Goal: Task Accomplishment & Management: Complete application form

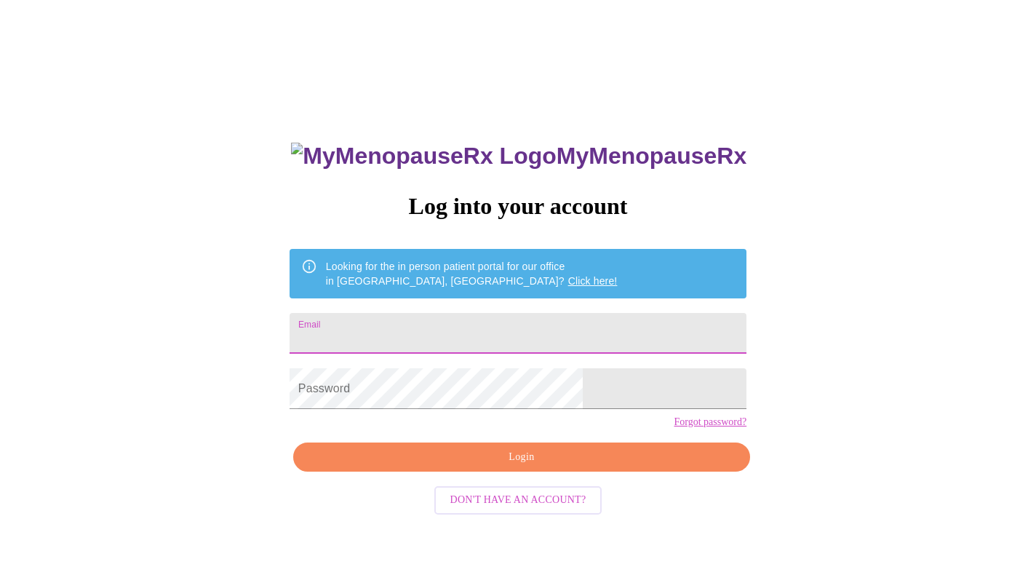
click at [446, 331] on input "Email" at bounding box center [517, 333] width 457 height 41
type input "[EMAIL_ADDRESS][DOMAIN_NAME]"
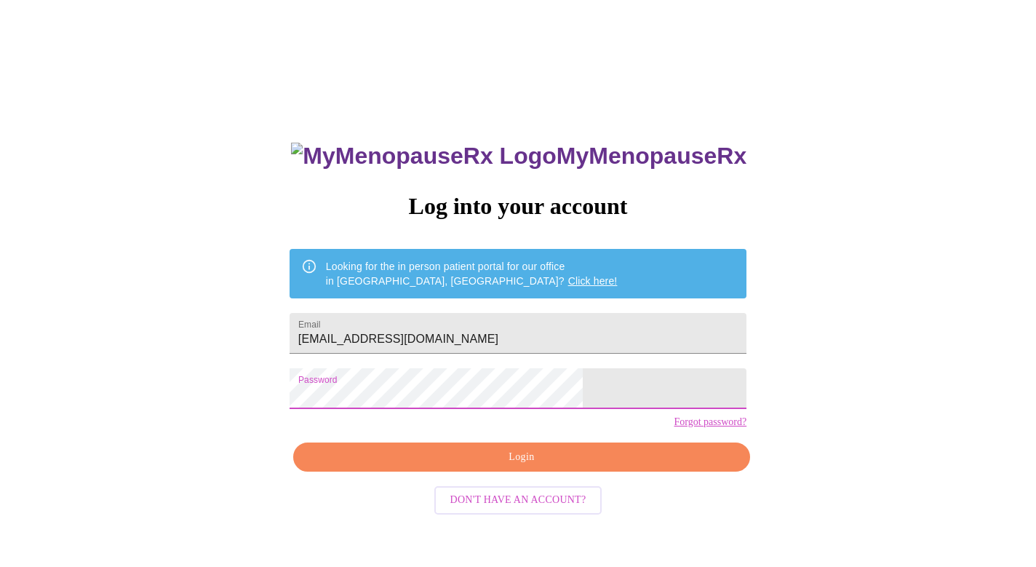
click at [431, 466] on span "Login" at bounding box center [521, 457] width 423 height 18
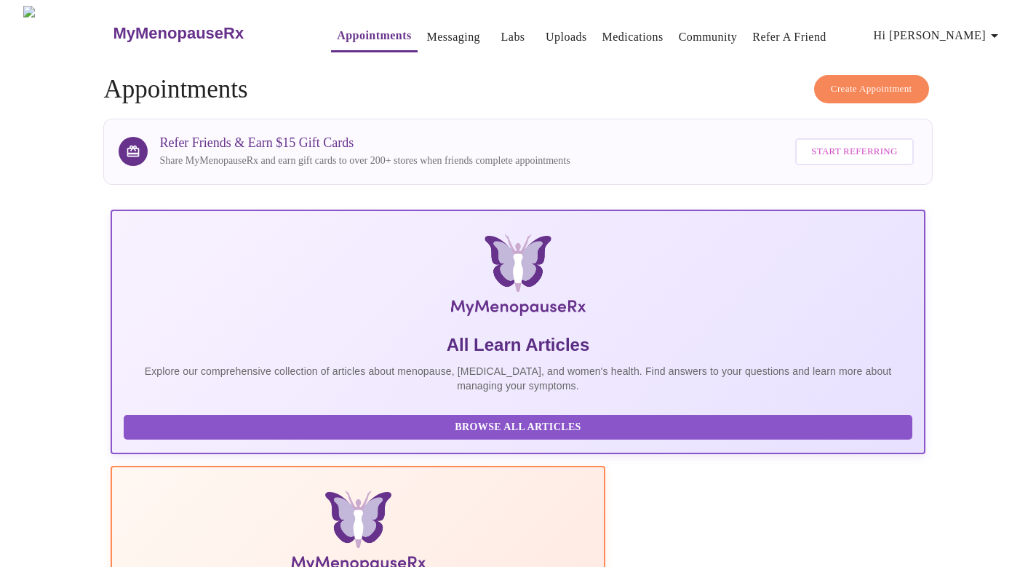
scroll to position [223, 0]
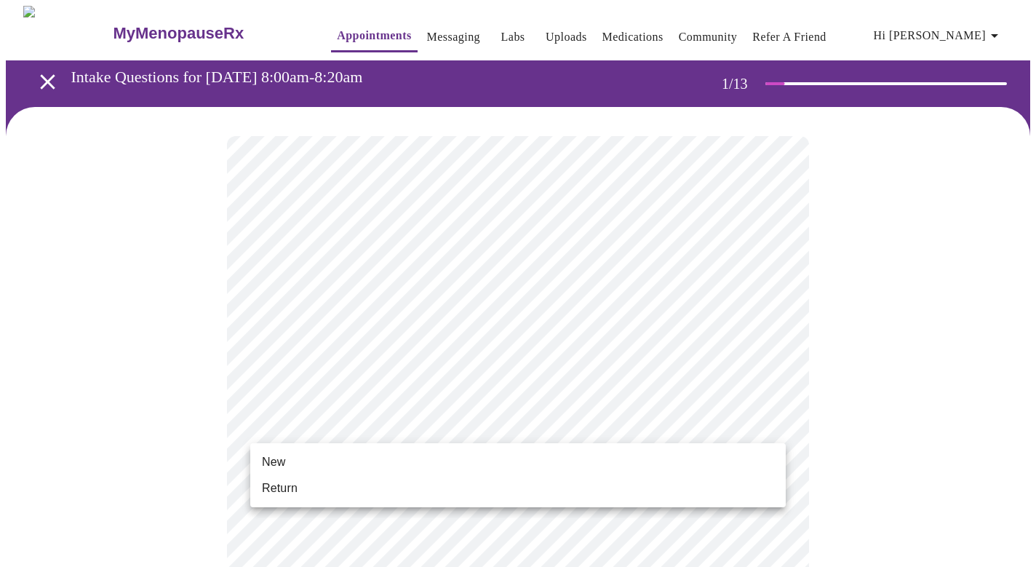
click at [500, 482] on li "Return" at bounding box center [517, 488] width 535 height 26
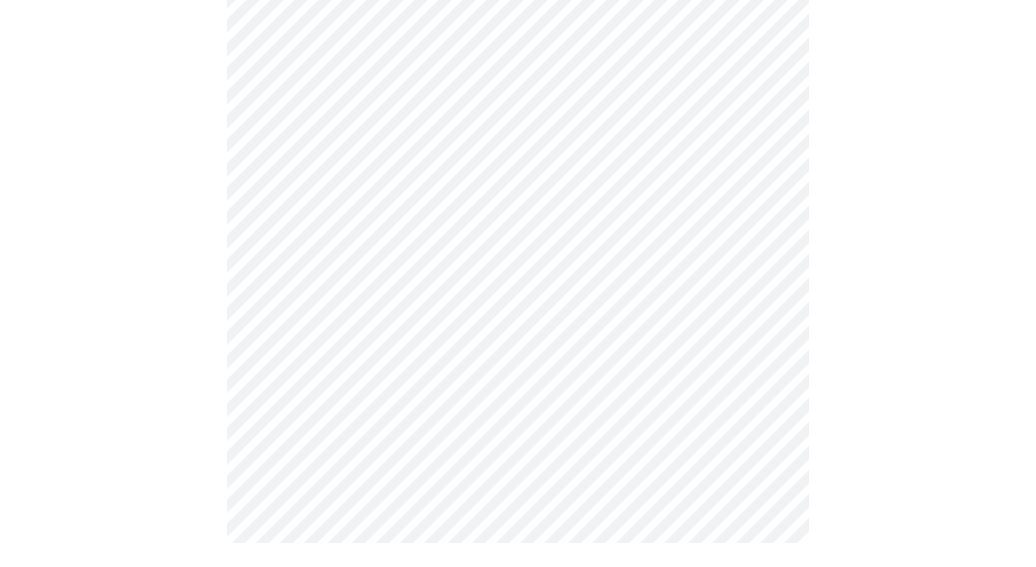
scroll to position [740, 0]
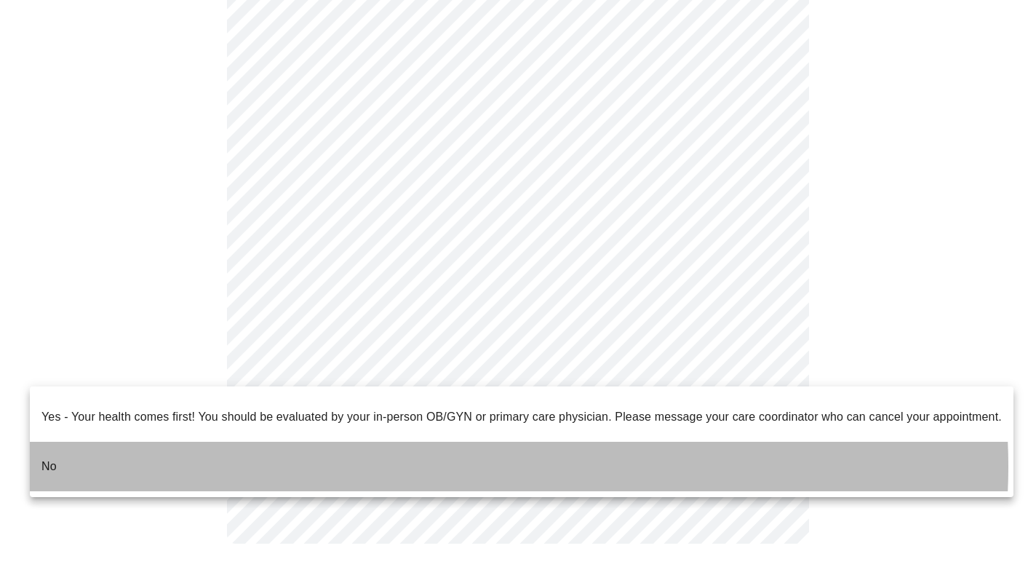
click at [473, 455] on li "No" at bounding box center [521, 466] width 983 height 49
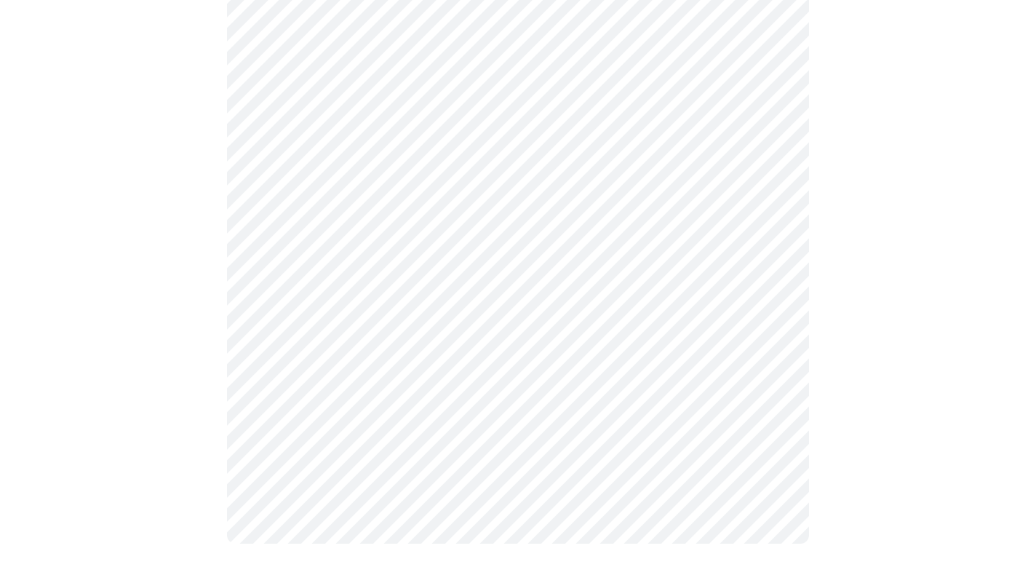
scroll to position [0, 0]
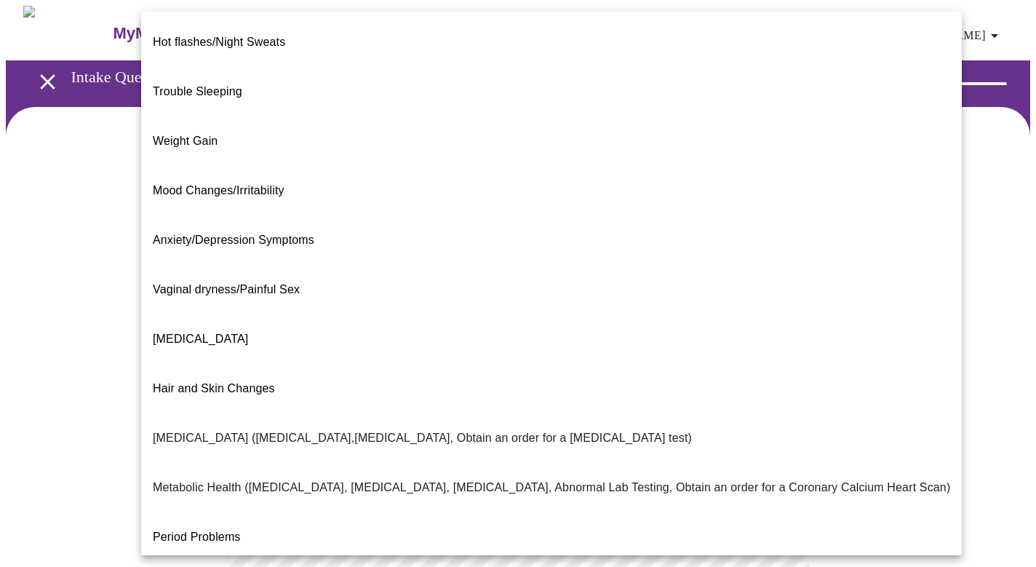
click at [673, 300] on body "MyMenopauseRx Appointments Messaging Labs Uploads Medications Community Refer a…" at bounding box center [518, 442] width 1024 height 872
click at [921, 292] on div at bounding box center [518, 283] width 1036 height 567
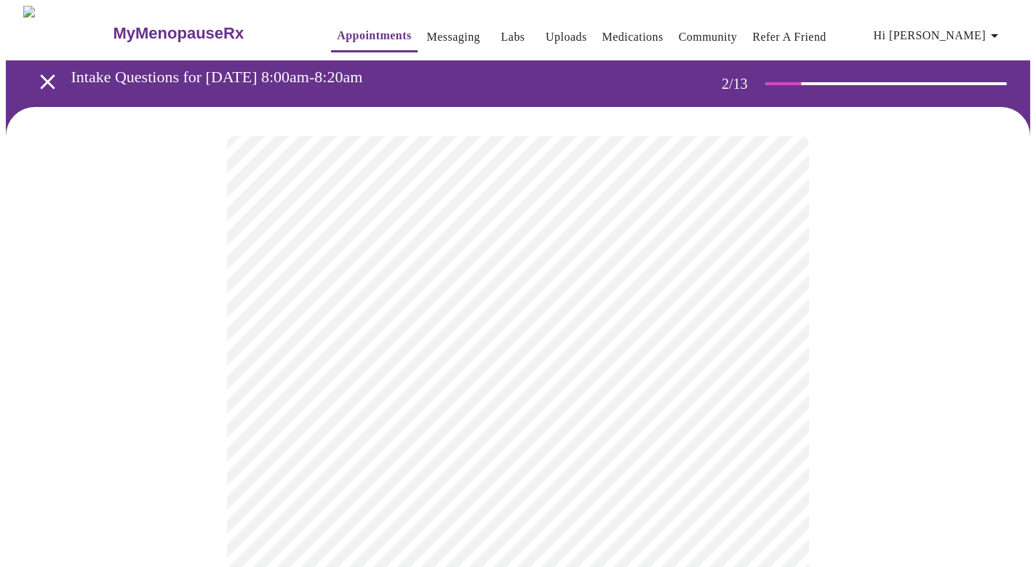
click at [622, 305] on body "MyMenopauseRx Appointments Messaging Labs Uploads Medications Community Refer a…" at bounding box center [518, 442] width 1024 height 872
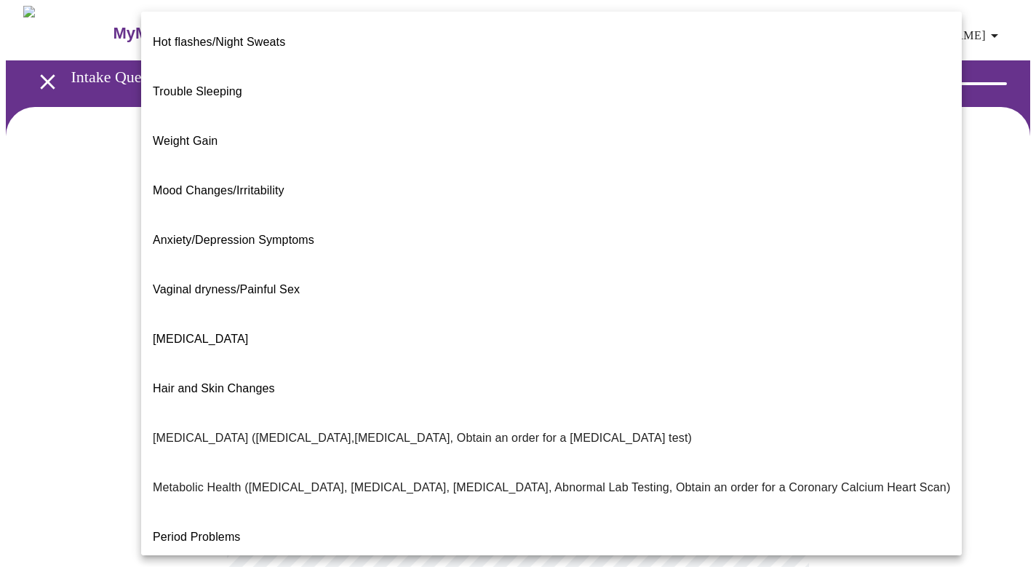
click at [948, 258] on div at bounding box center [518, 283] width 1036 height 567
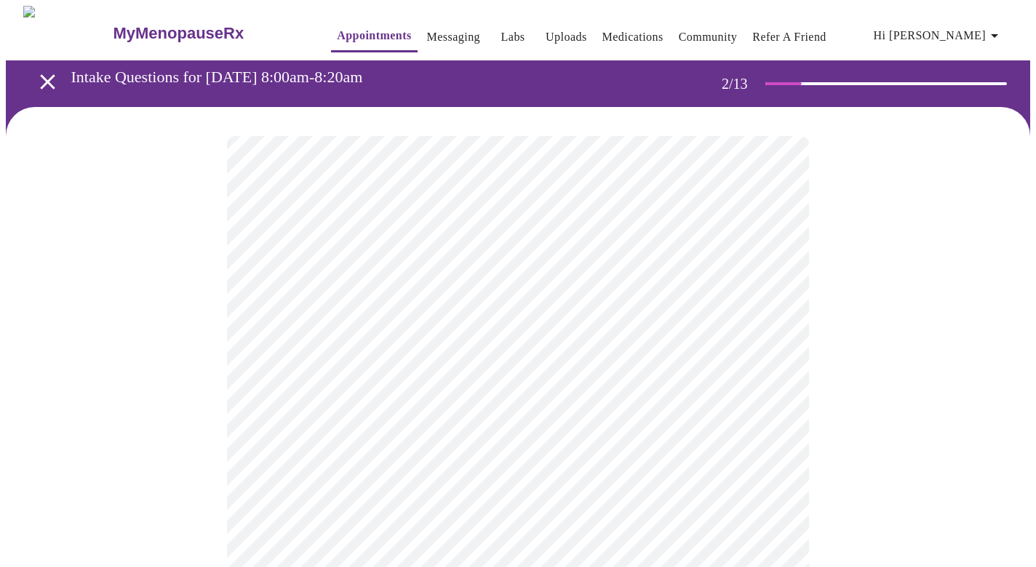
click at [706, 289] on body "MyMenopauseRx Appointments Messaging Labs Uploads Medications Community Refer a…" at bounding box center [518, 442] width 1024 height 872
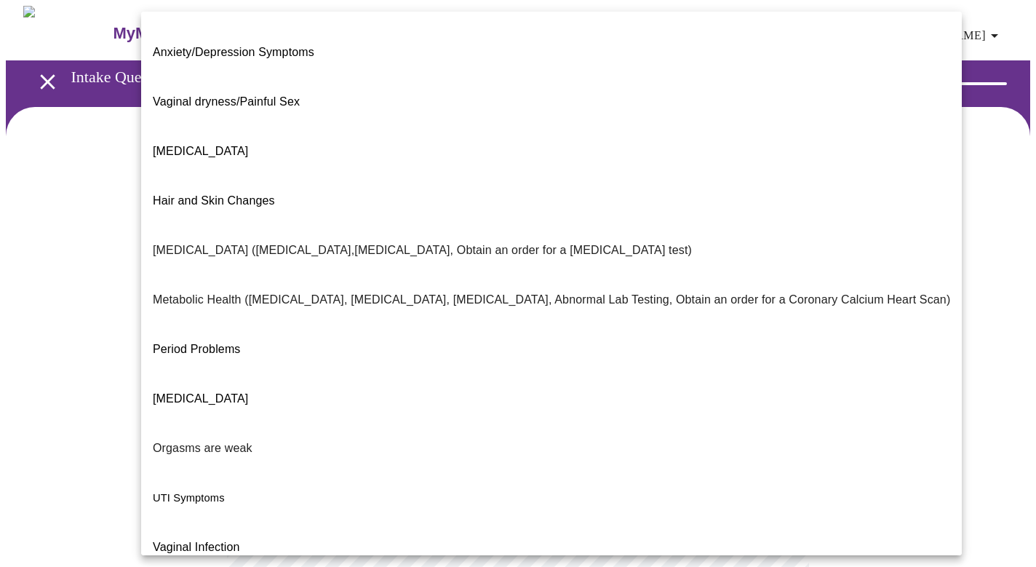
scroll to position [187, 0]
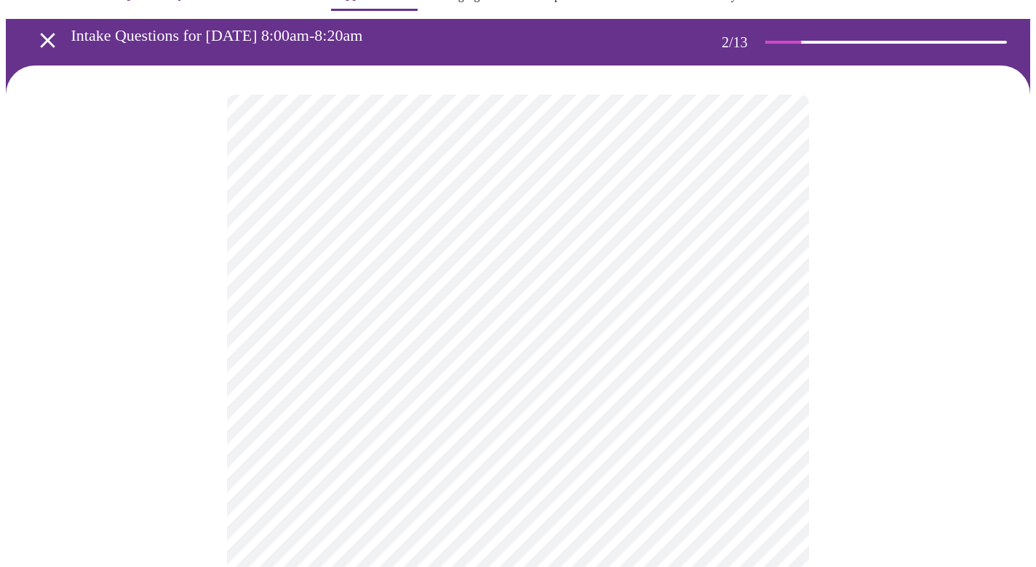
scroll to position [45, 0]
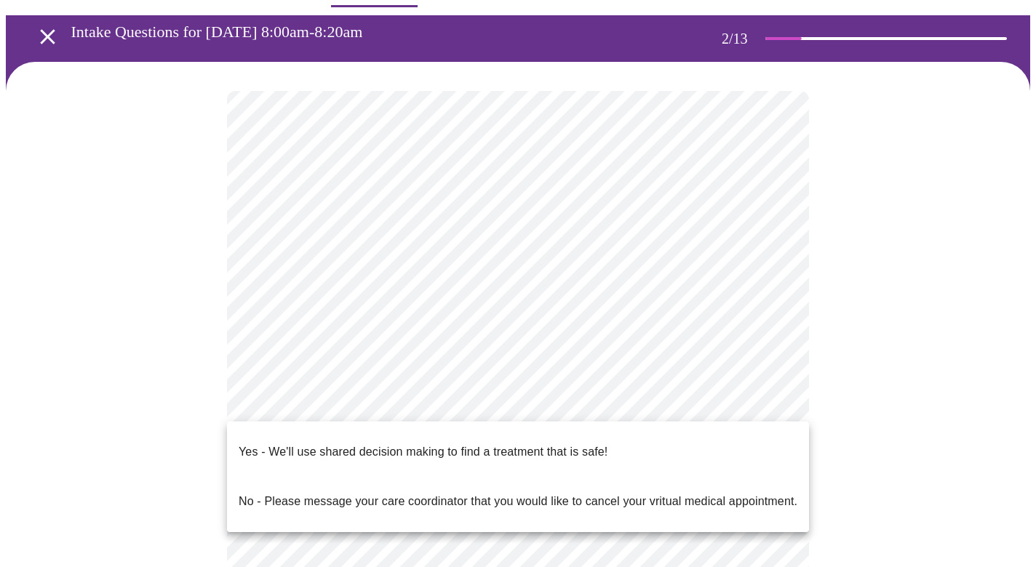
click at [748, 400] on body "MyMenopauseRx Appointments Messaging Labs Uploads Medications Community Refer a…" at bounding box center [518, 393] width 1024 height 864
click at [712, 443] on li "Yes - We'll use shared decision making to find a treatment that is safe!" at bounding box center [518, 451] width 582 height 49
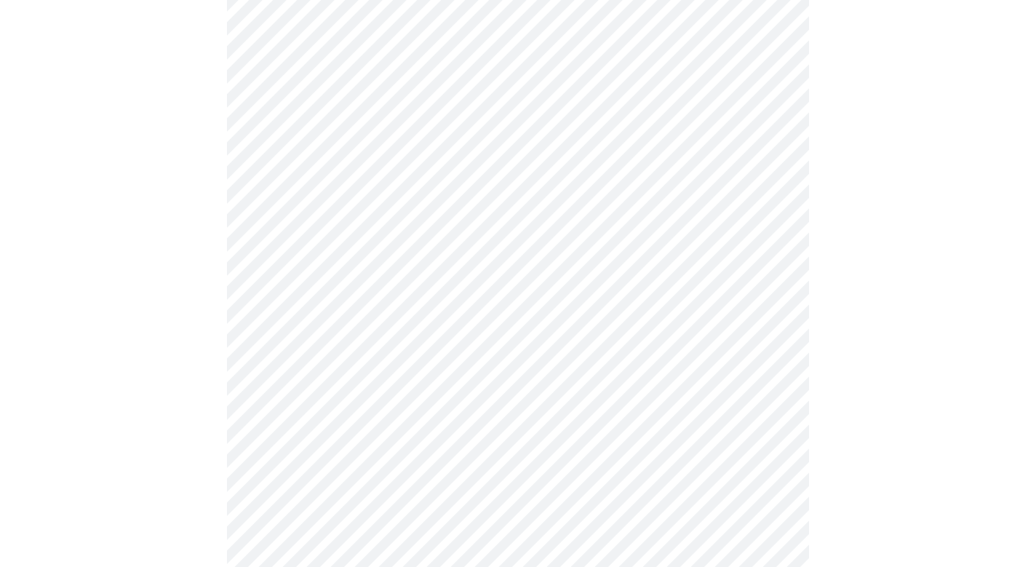
scroll to position [0, 0]
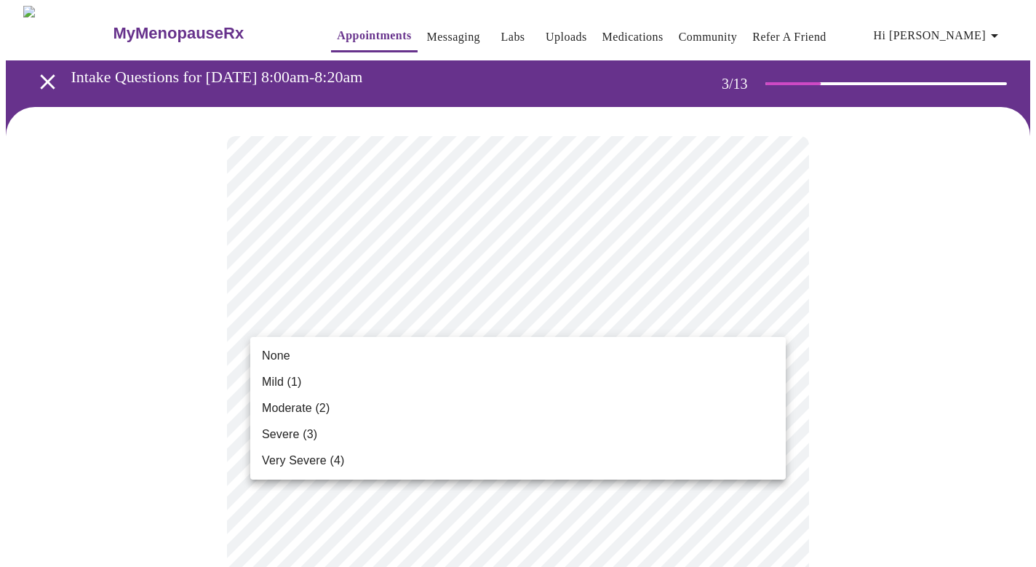
click at [440, 373] on li "Mild (1)" at bounding box center [517, 382] width 535 height 26
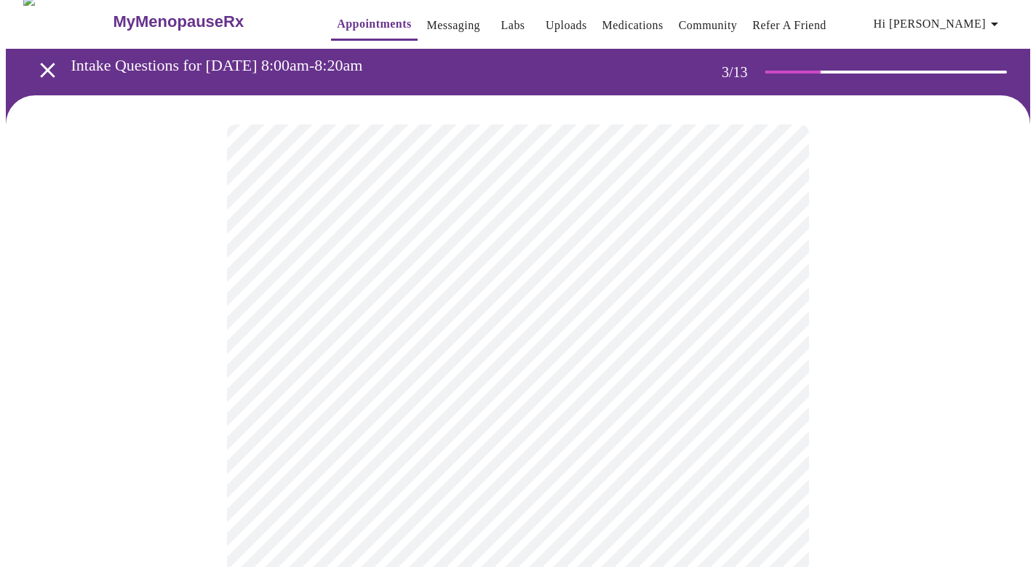
scroll to position [14, 0]
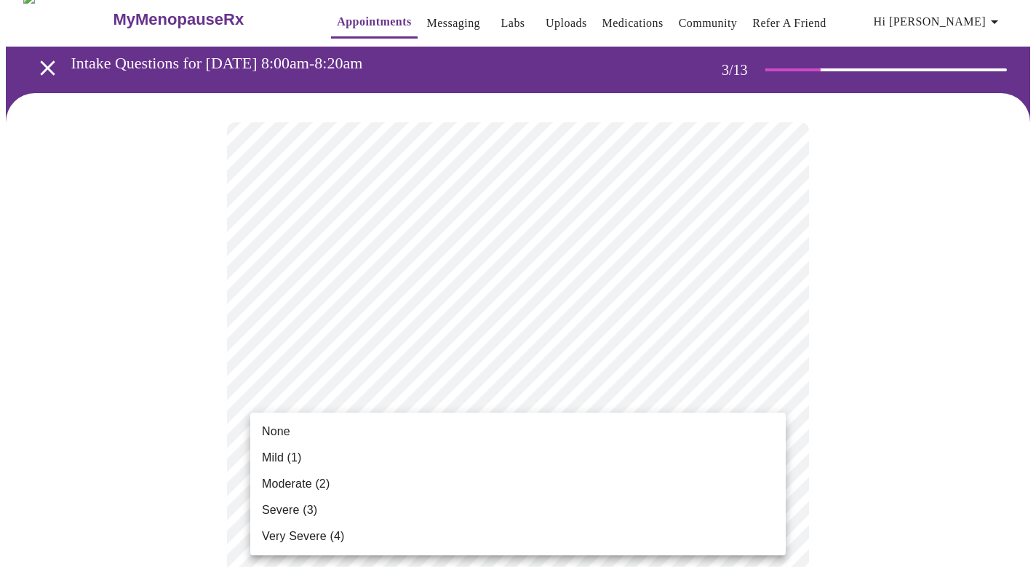
click at [451, 428] on li "None" at bounding box center [517, 431] width 535 height 26
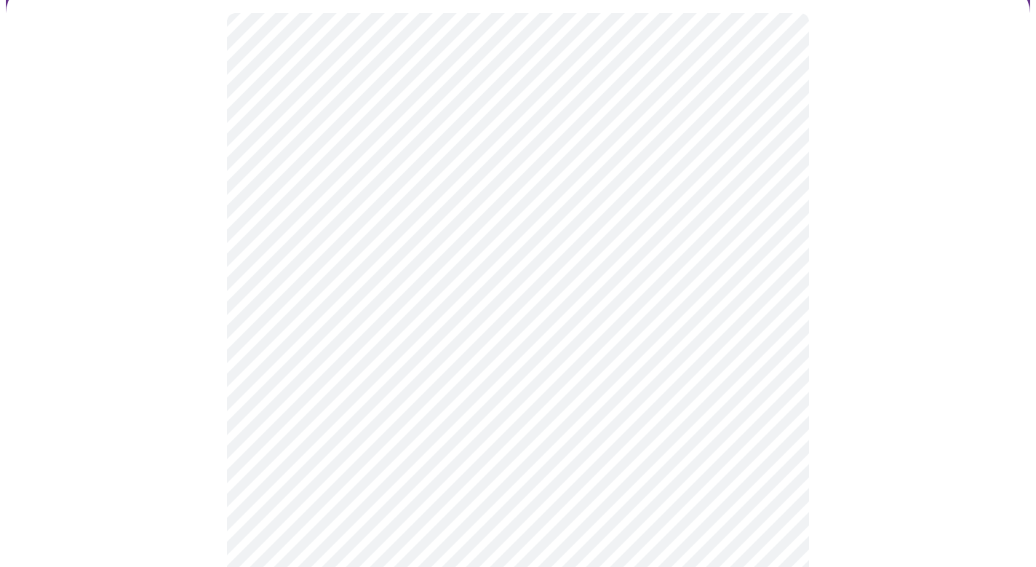
scroll to position [157, 0]
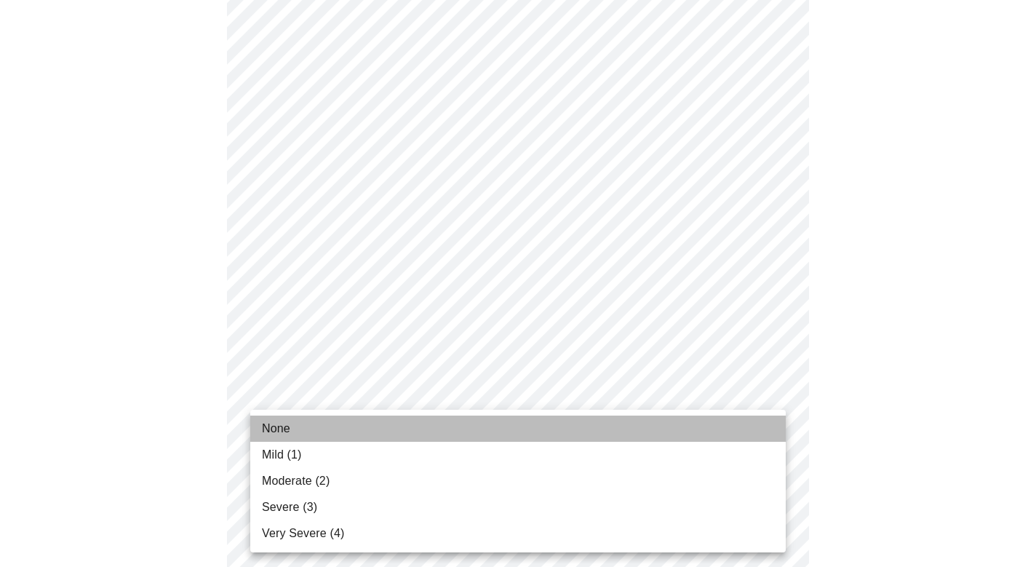
click at [517, 425] on li "None" at bounding box center [517, 428] width 535 height 26
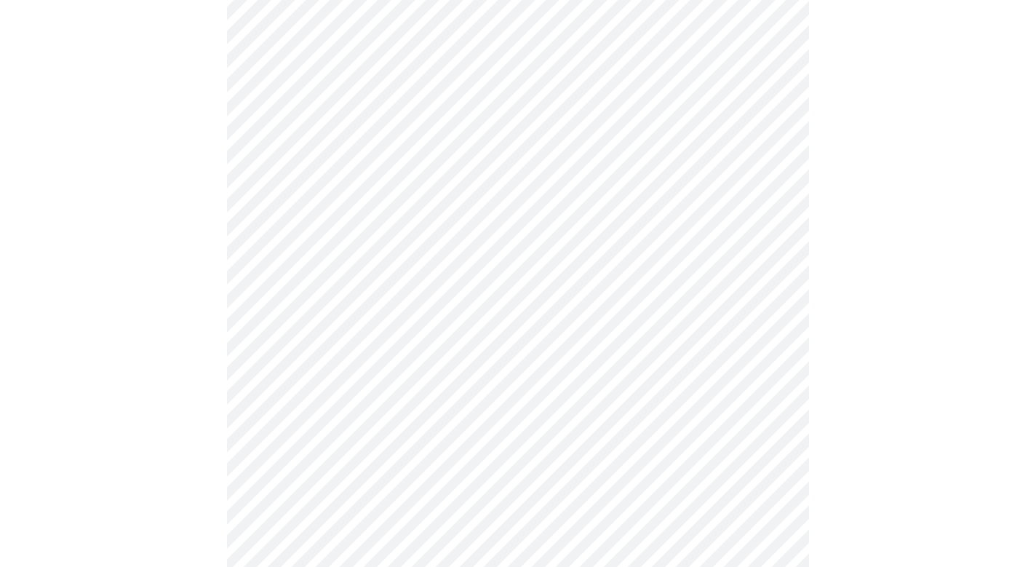
scroll to position [251, 0]
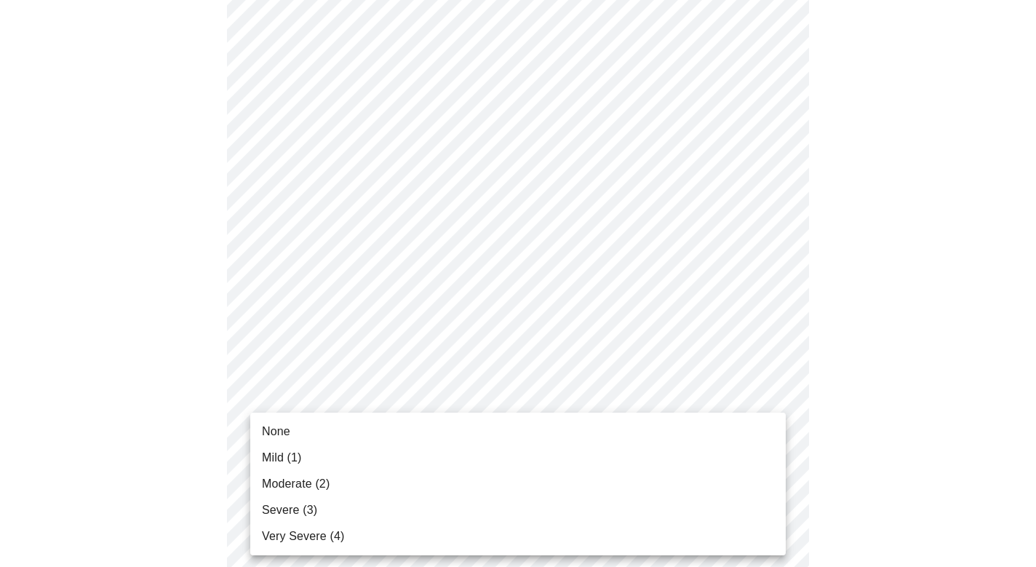
click at [522, 436] on li "None" at bounding box center [517, 431] width 535 height 26
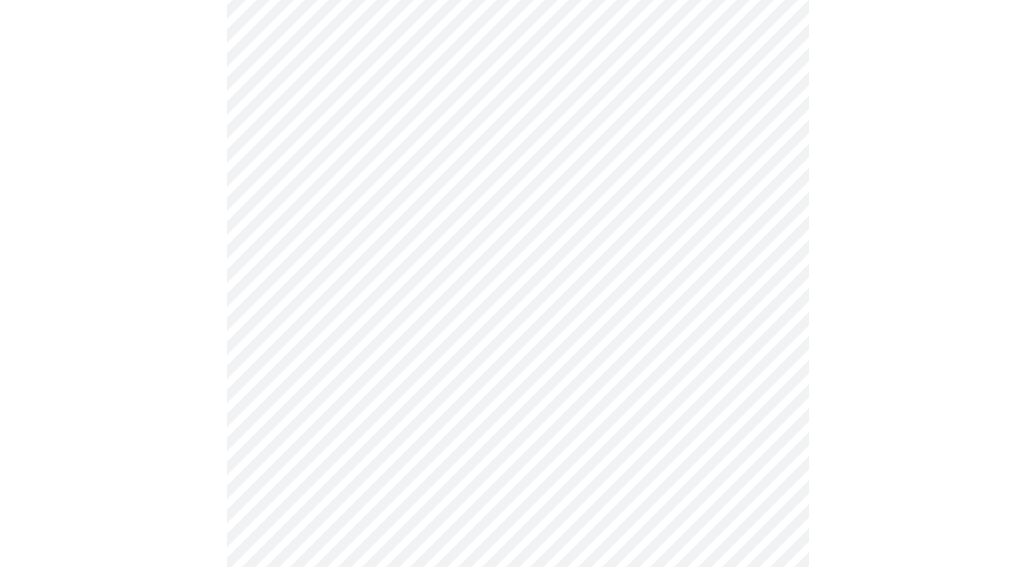
scroll to position [375, 0]
click at [517, 375] on body "MyMenopauseRx Appointments Messaging Labs Uploads Medications Community Refer a…" at bounding box center [518, 554] width 1024 height 1848
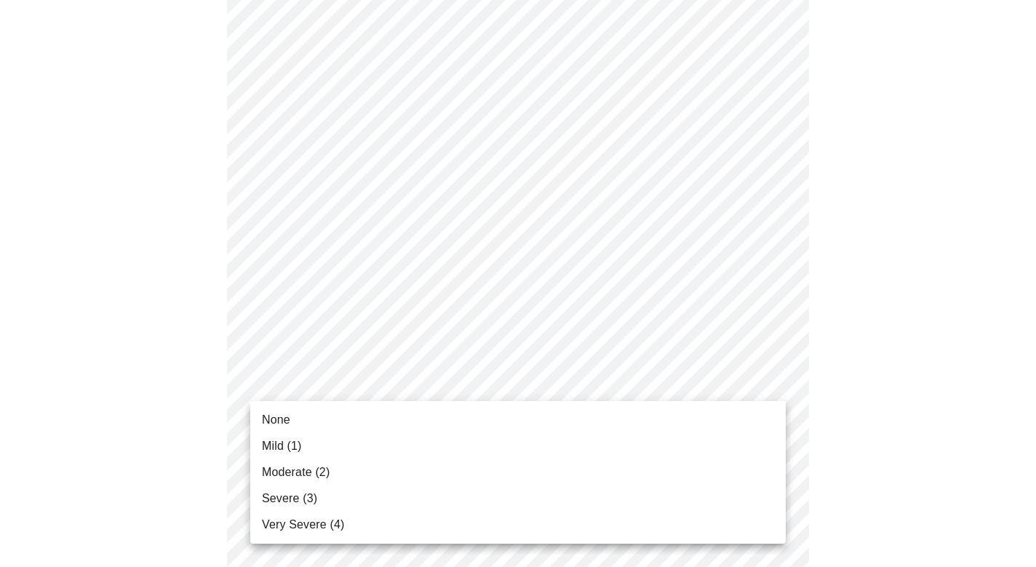
click at [493, 452] on li "Mild (1)" at bounding box center [517, 446] width 535 height 26
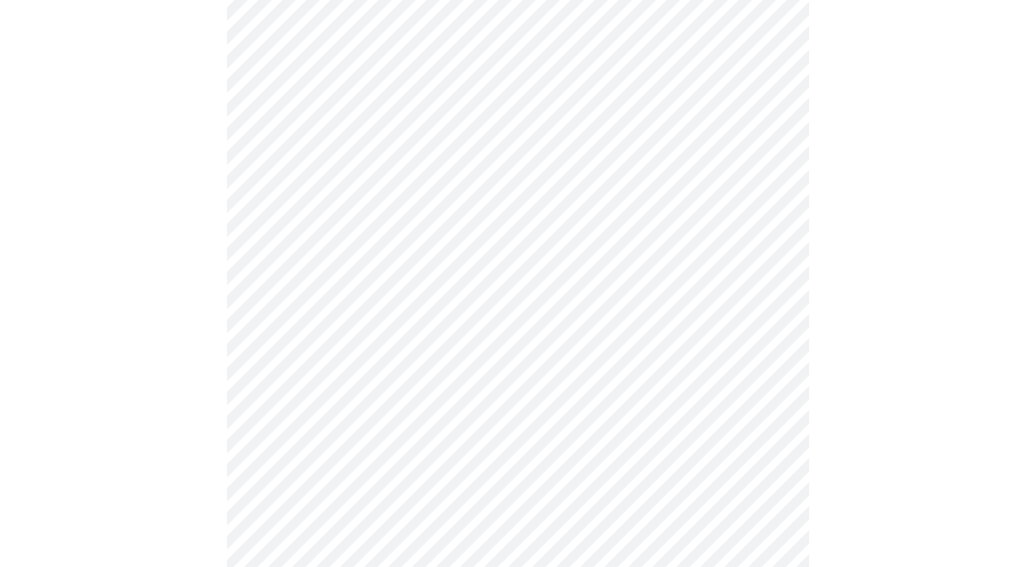
scroll to position [466, 0]
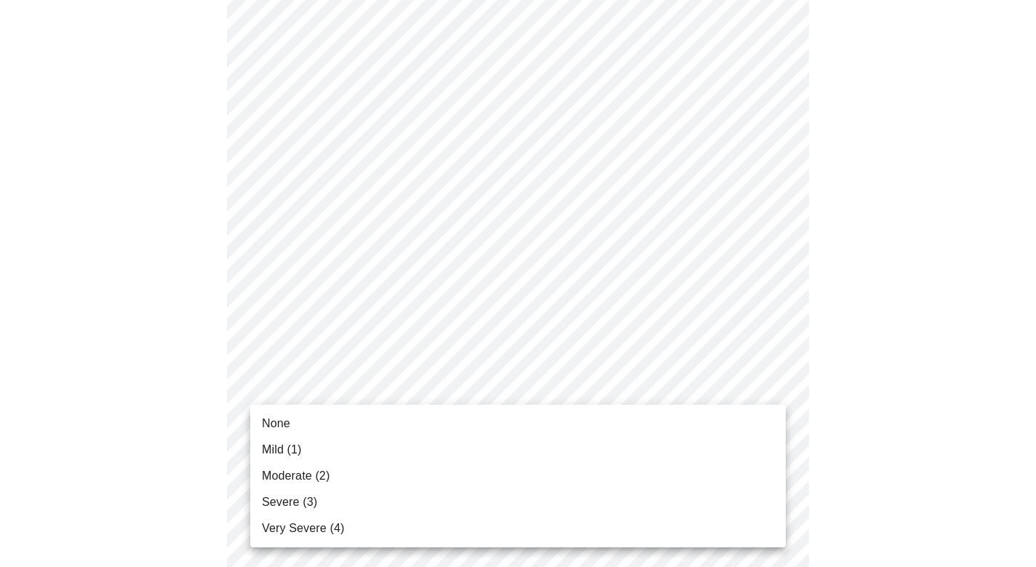
click at [511, 377] on body "MyMenopauseRx Appointments Messaging Labs Uploads Medications Community Refer a…" at bounding box center [518, 454] width 1024 height 1829
click at [494, 435] on li "None" at bounding box center [517, 423] width 535 height 26
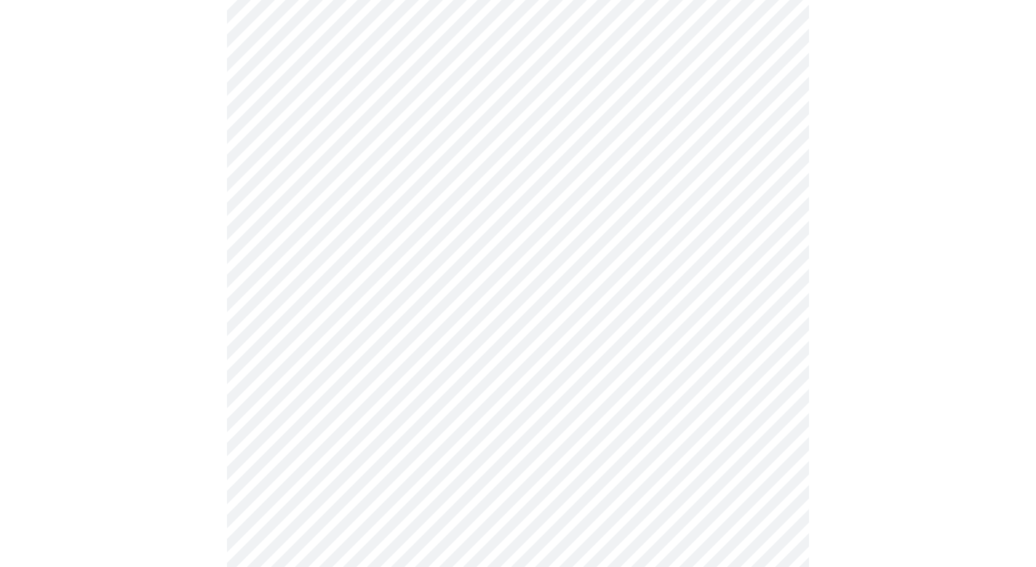
scroll to position [585, 0]
click at [516, 372] on body "MyMenopauseRx Appointments Messaging Labs Uploads Medications Community Refer a…" at bounding box center [518, 325] width 1024 height 1809
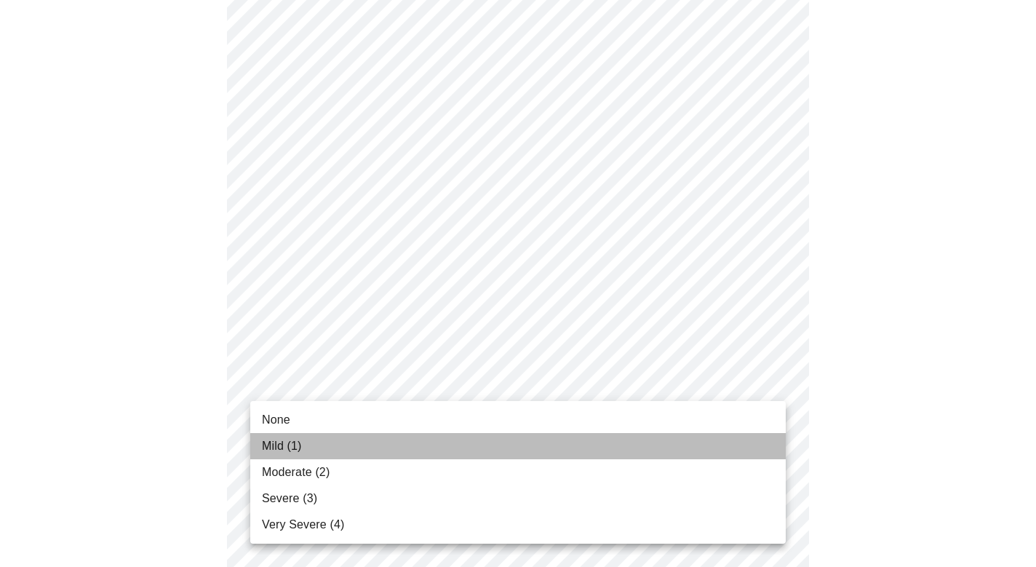
click at [490, 445] on li "Mild (1)" at bounding box center [517, 446] width 535 height 26
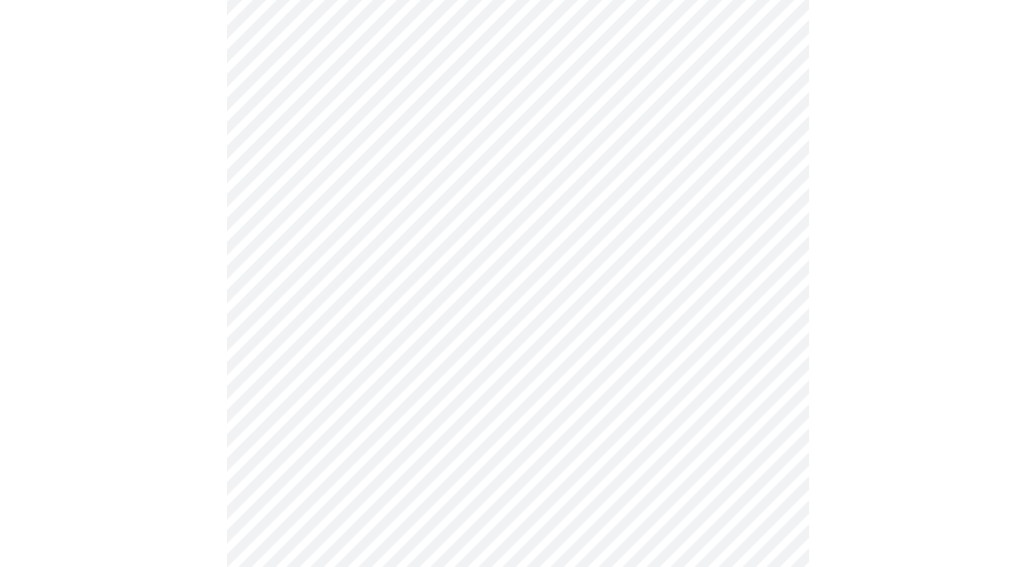
scroll to position [714, 0]
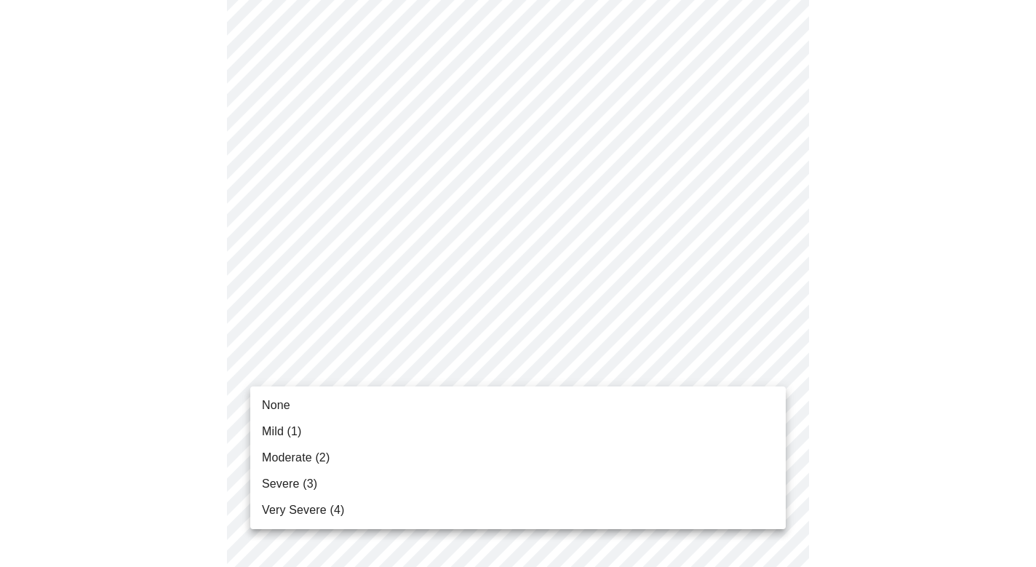
click at [526, 359] on body "MyMenopauseRx Appointments Messaging Labs Uploads Medications Community Refer a…" at bounding box center [518, 186] width 1024 height 1789
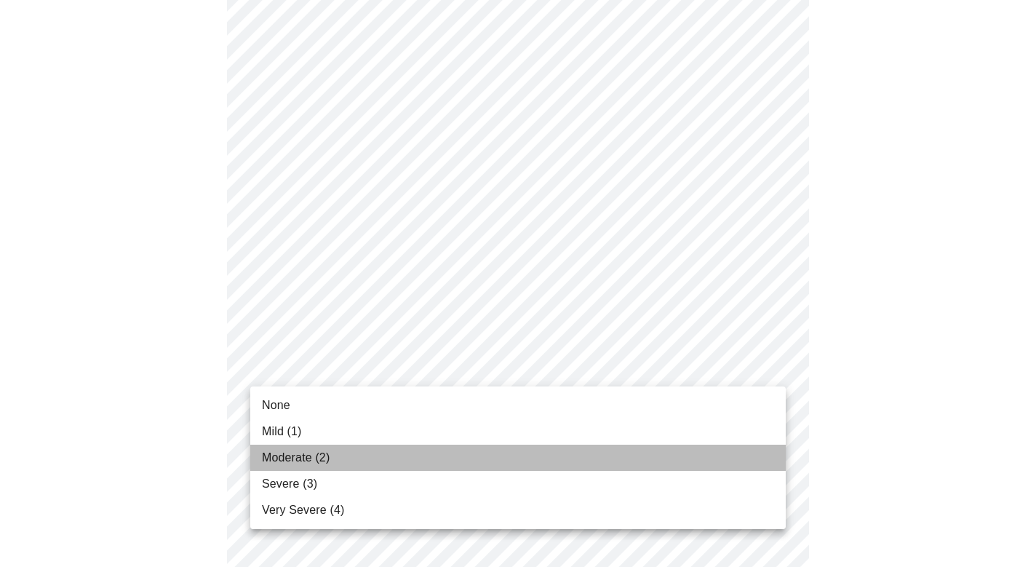
click at [507, 447] on li "Moderate (2)" at bounding box center [517, 457] width 535 height 26
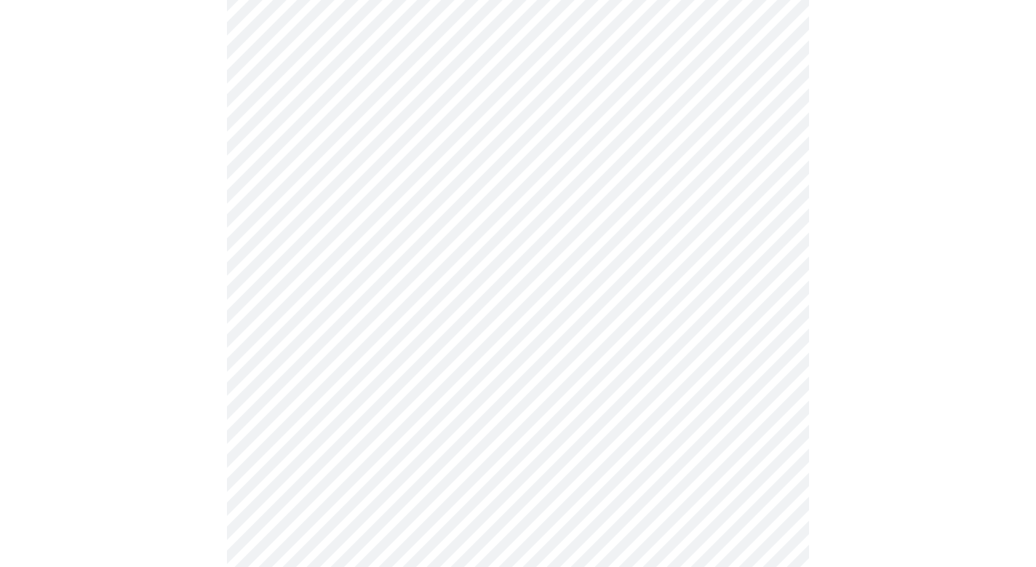
click at [488, 363] on body "MyMenopauseRx Appointments Messaging Labs Uploads Medications Community Refer a…" at bounding box center [518, 177] width 1024 height 1770
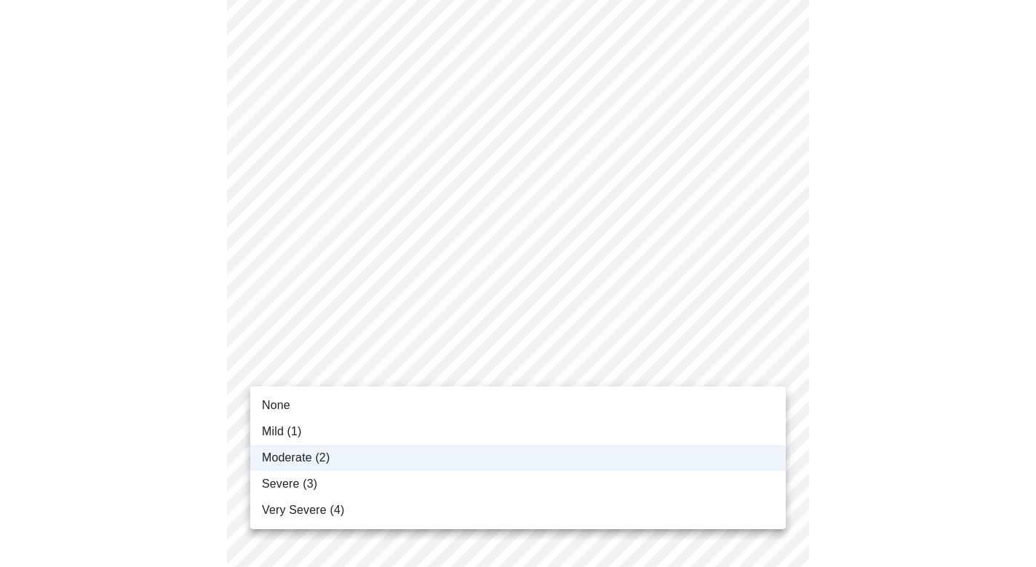
click at [468, 425] on li "Mild (1)" at bounding box center [517, 431] width 535 height 26
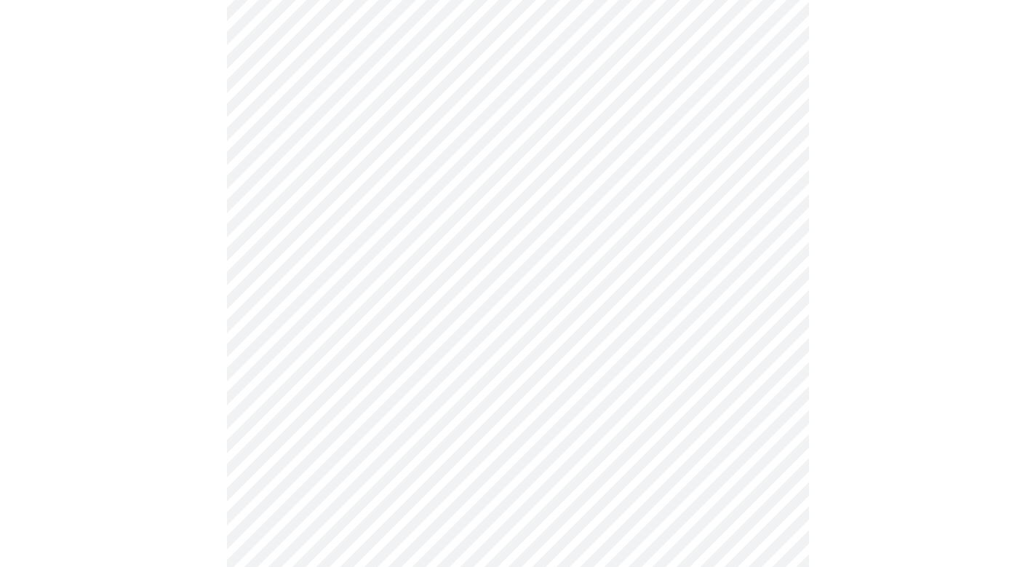
scroll to position [852, 0]
click at [503, 344] on body "MyMenopauseRx Appointments Messaging Labs Uploads Medications Community Refer a…" at bounding box center [518, 38] width 1024 height 1770
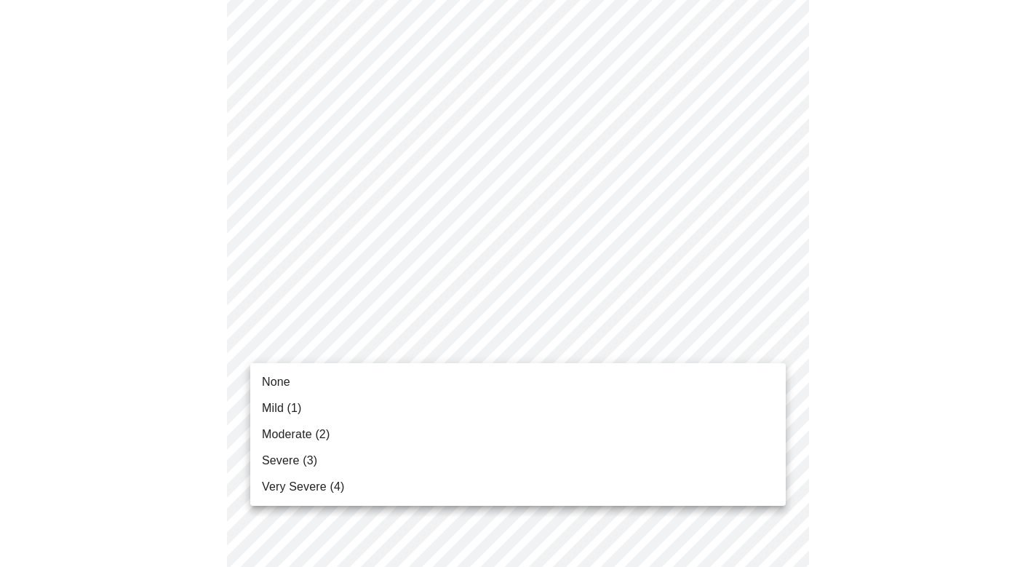
click at [492, 414] on li "Mild (1)" at bounding box center [517, 408] width 535 height 26
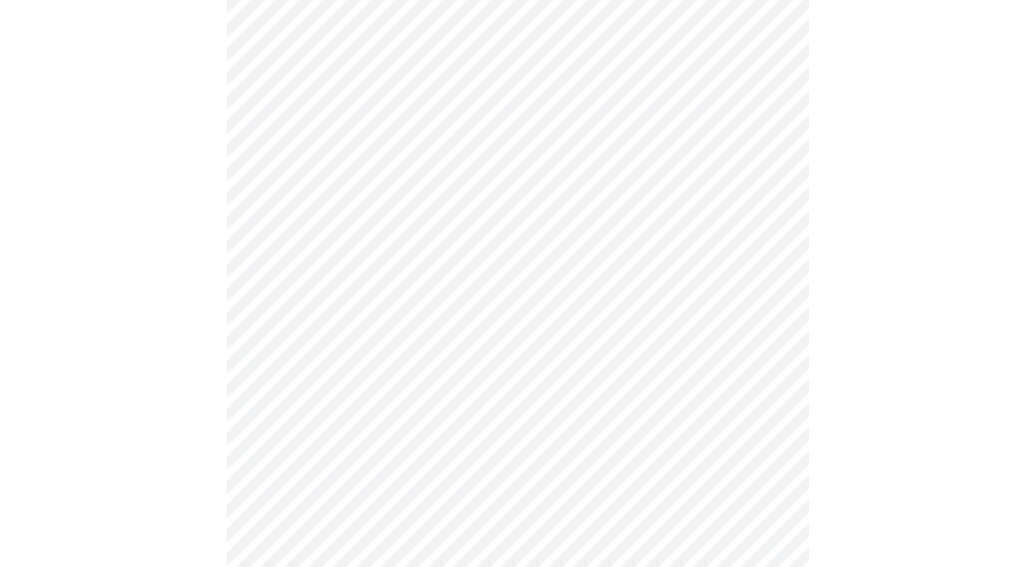
scroll to position [979, 0]
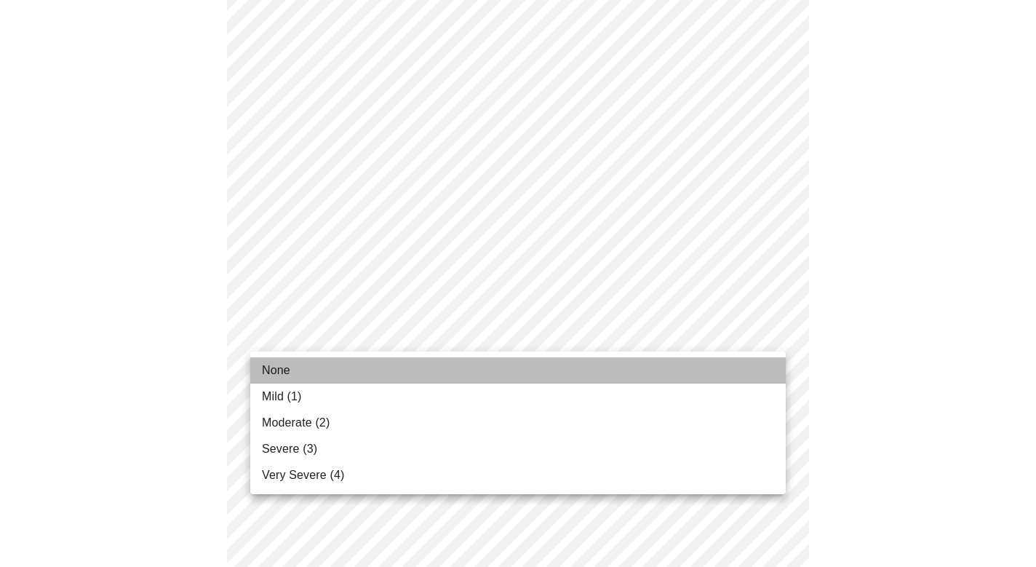
click at [495, 381] on li "None" at bounding box center [517, 370] width 535 height 26
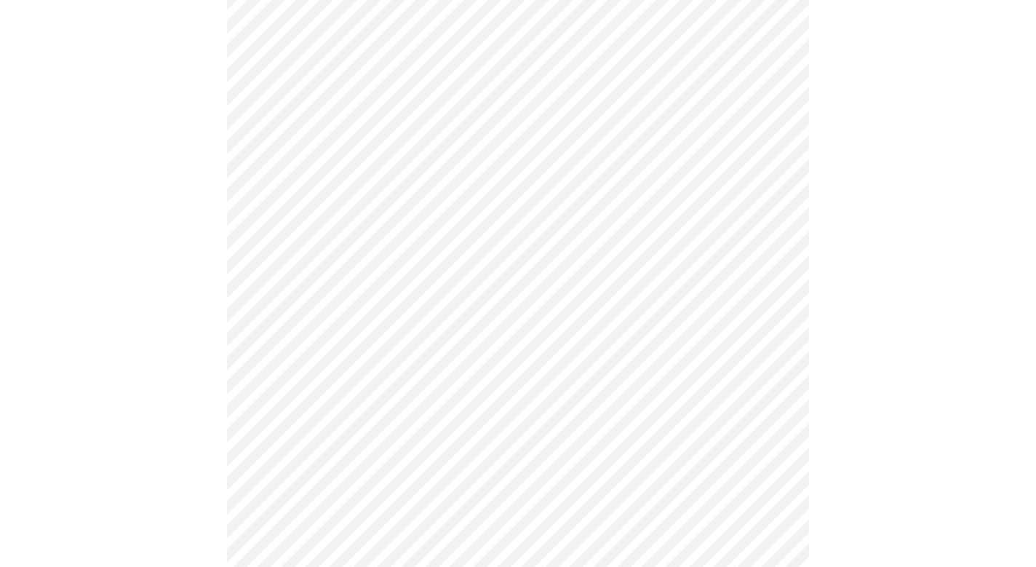
scroll to position [1082, 0]
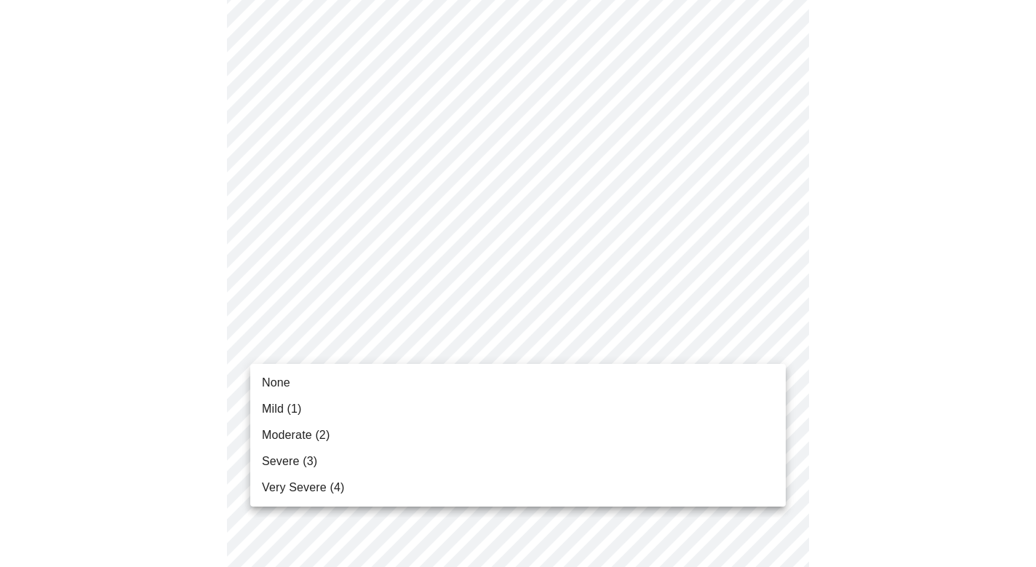
click at [511, 410] on li "Mild (1)" at bounding box center [517, 409] width 535 height 26
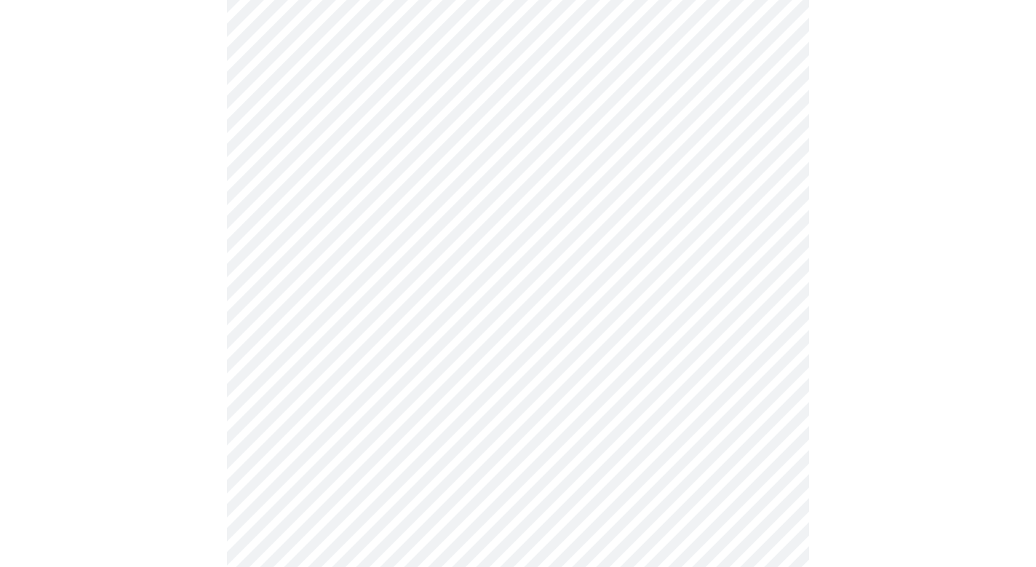
scroll to position [493, 0]
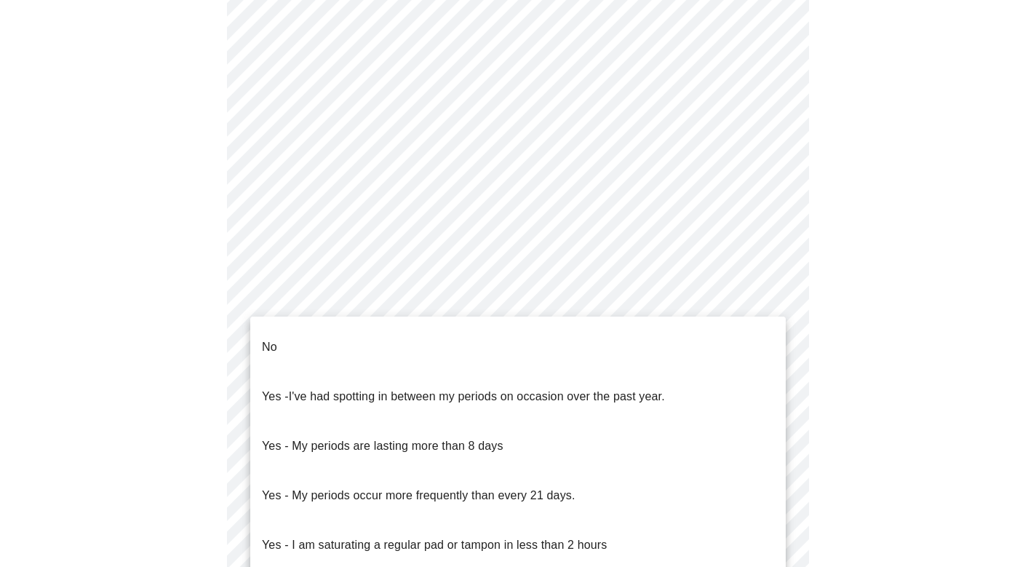
click at [492, 389] on body "MyMenopauseRx Appointments Messaging Labs Uploads Medications Community Refer a…" at bounding box center [518, 229] width 1024 height 1432
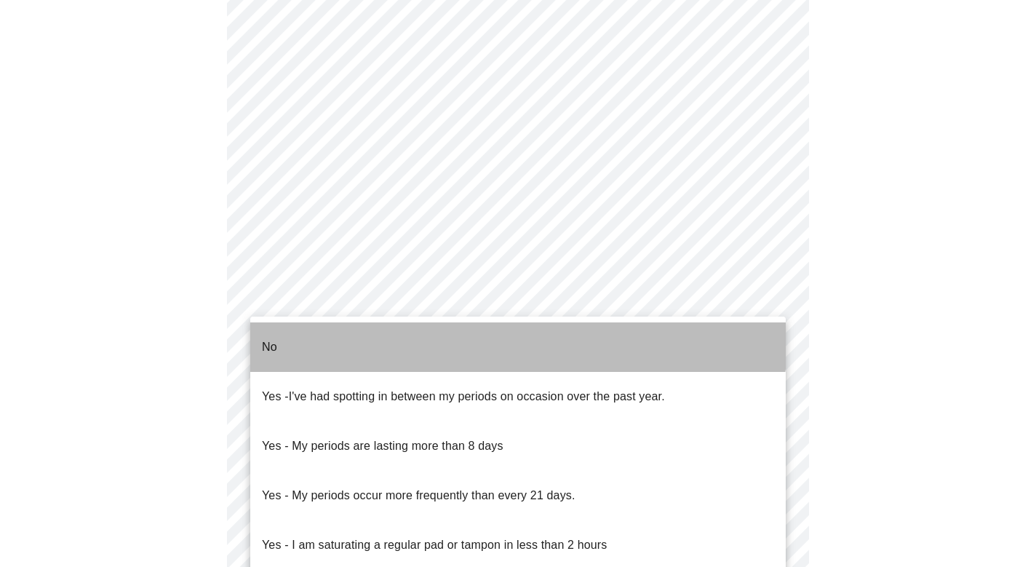
click at [498, 333] on li "No" at bounding box center [517, 346] width 535 height 49
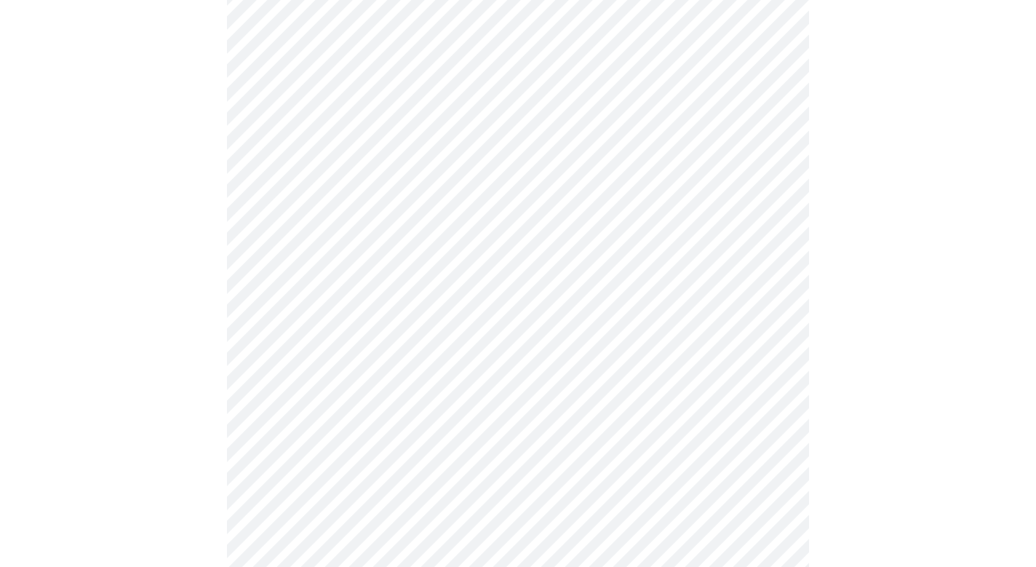
scroll to position [595, 0]
click at [554, 382] on body "MyMenopauseRx Appointments Messaging Labs Uploads Medications Community Refer a…" at bounding box center [518, 123] width 1024 height 1424
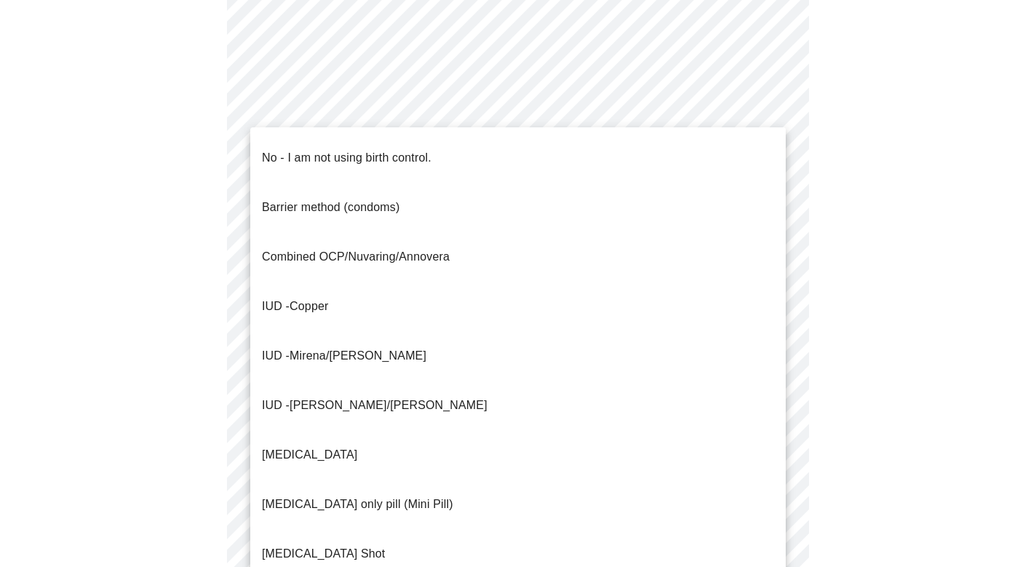
click at [500, 146] on li "No - I am not using birth control." at bounding box center [517, 157] width 535 height 49
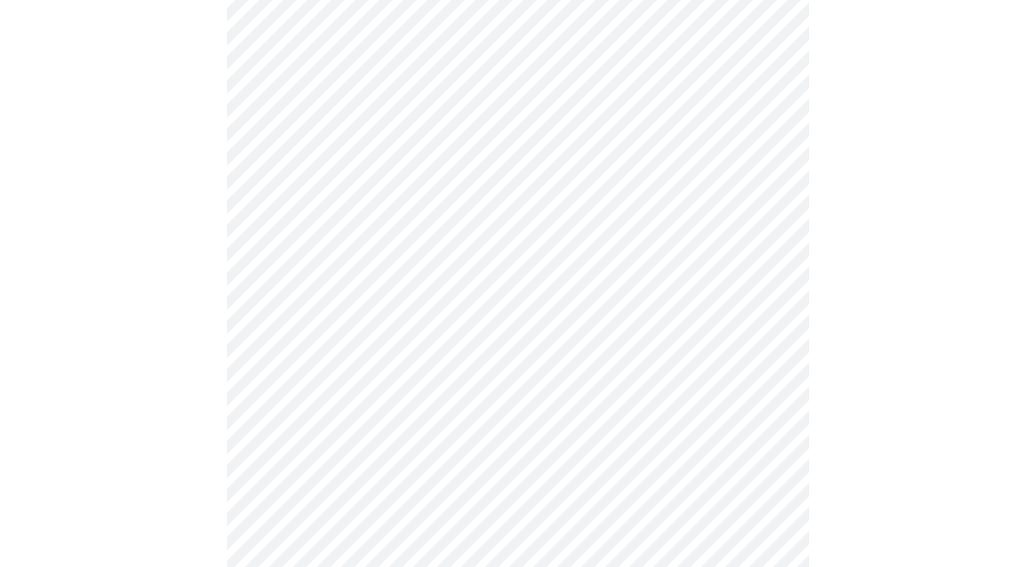
scroll to position [721, 0]
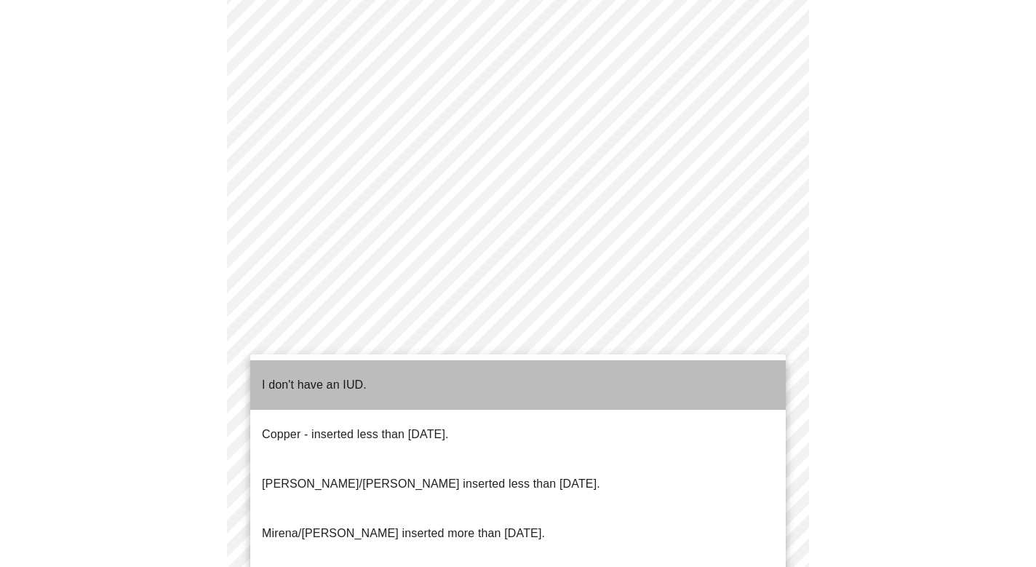
click at [531, 383] on li "I don't have an IUD." at bounding box center [517, 384] width 535 height 49
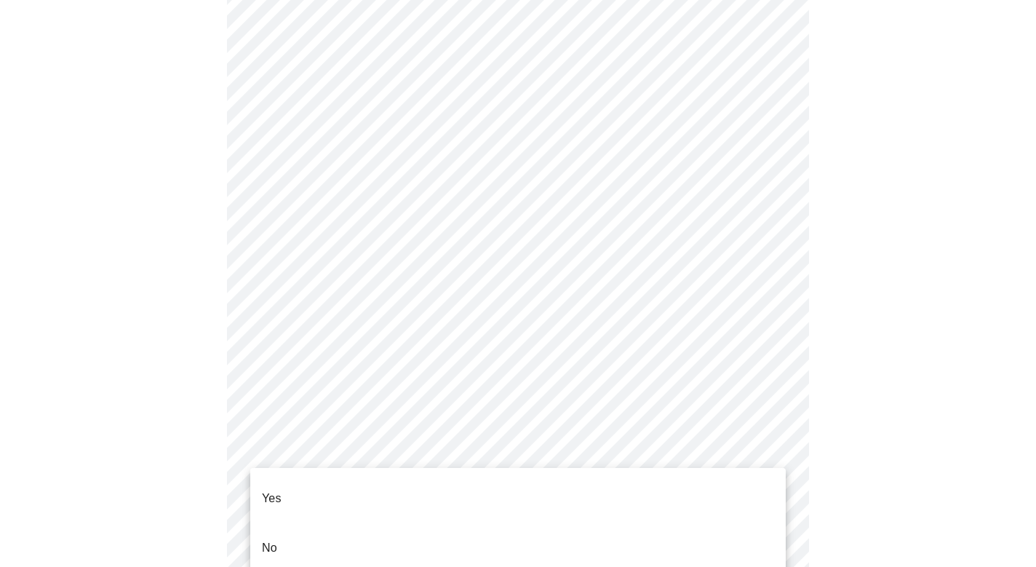
click at [527, 487] on li "Yes" at bounding box center [517, 498] width 535 height 49
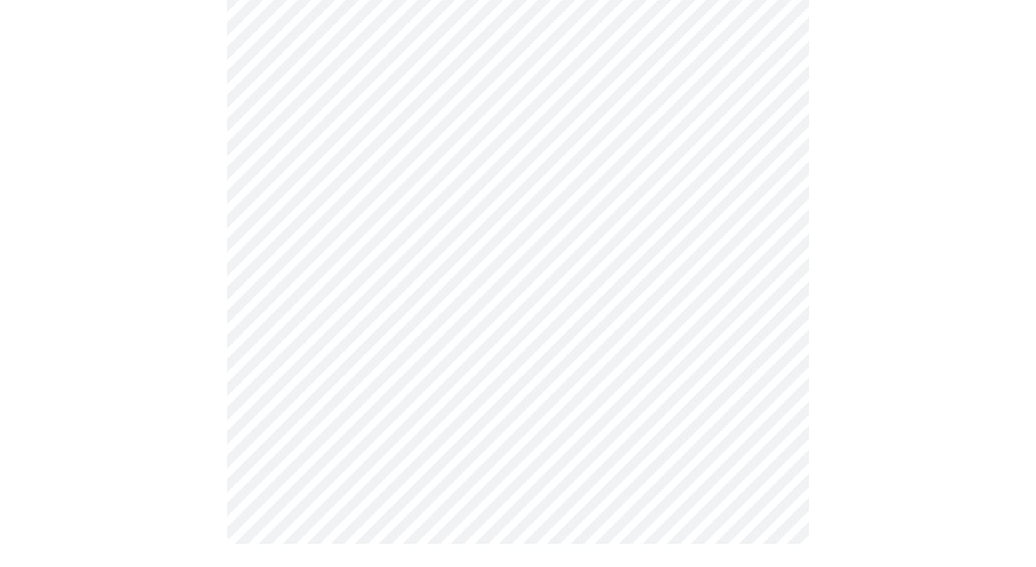
scroll to position [0, 0]
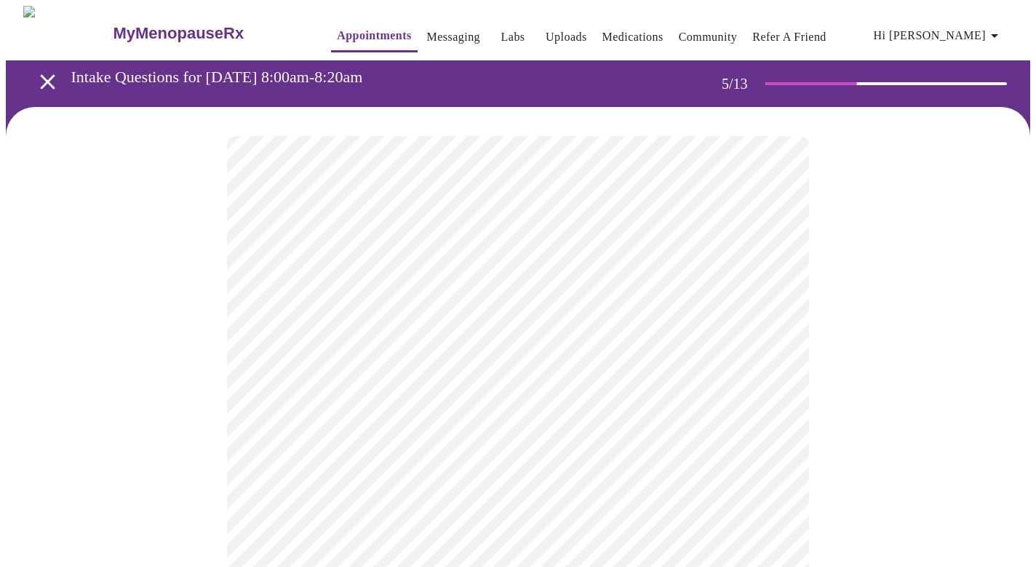
click at [690, 386] on body "MyMenopauseRx Appointments Messaging Labs Uploads Medications Community Refer a…" at bounding box center [518, 547] width 1024 height 1082
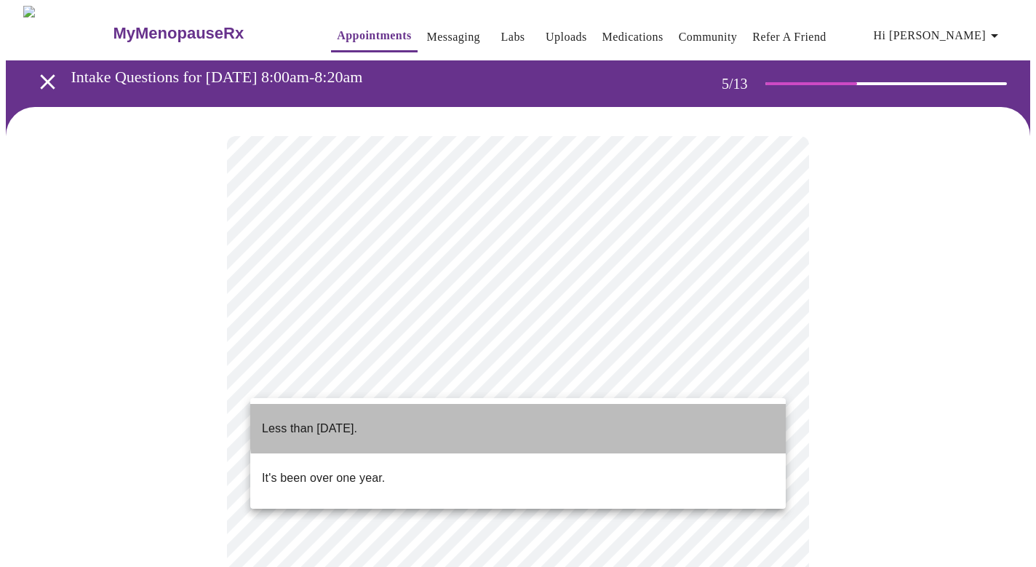
click at [679, 405] on li "Less than one year ago." at bounding box center [517, 428] width 535 height 49
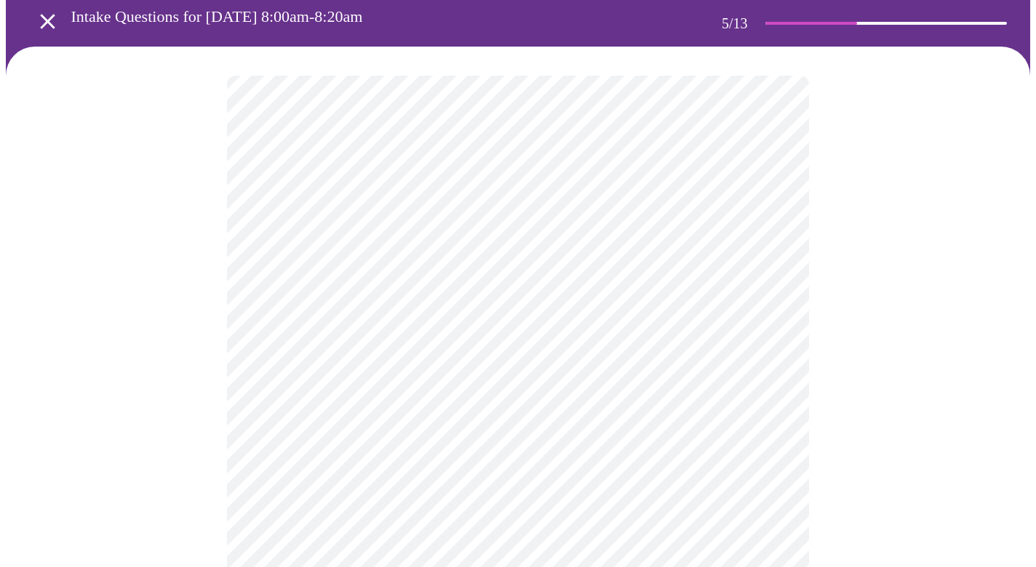
scroll to position [63, 0]
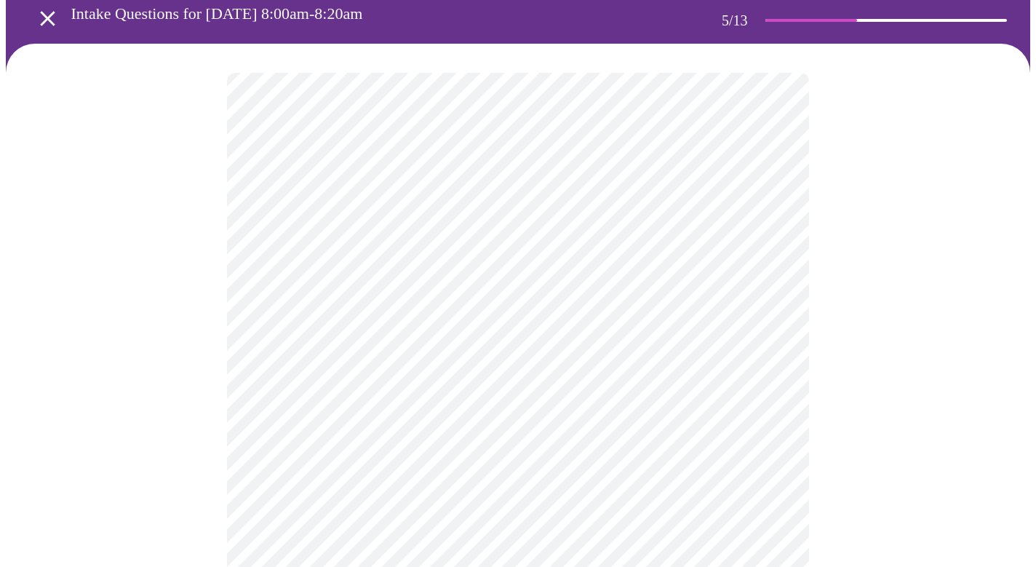
click at [695, 444] on body "MyMenopauseRx Appointments Messaging Labs Uploads Medications Community Refer a…" at bounding box center [518, 480] width 1024 height 1074
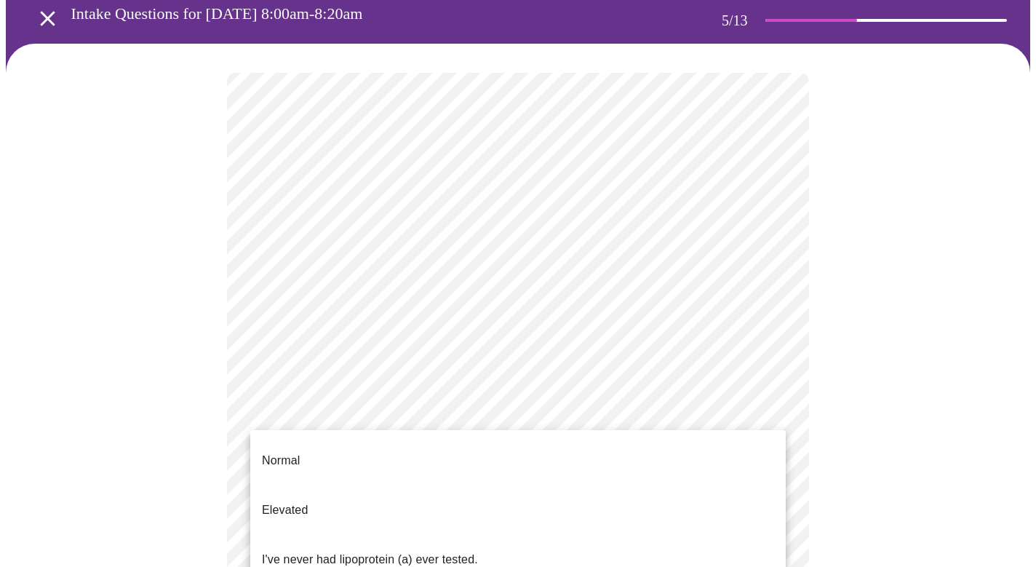
click at [864, 377] on div at bounding box center [518, 283] width 1036 height 567
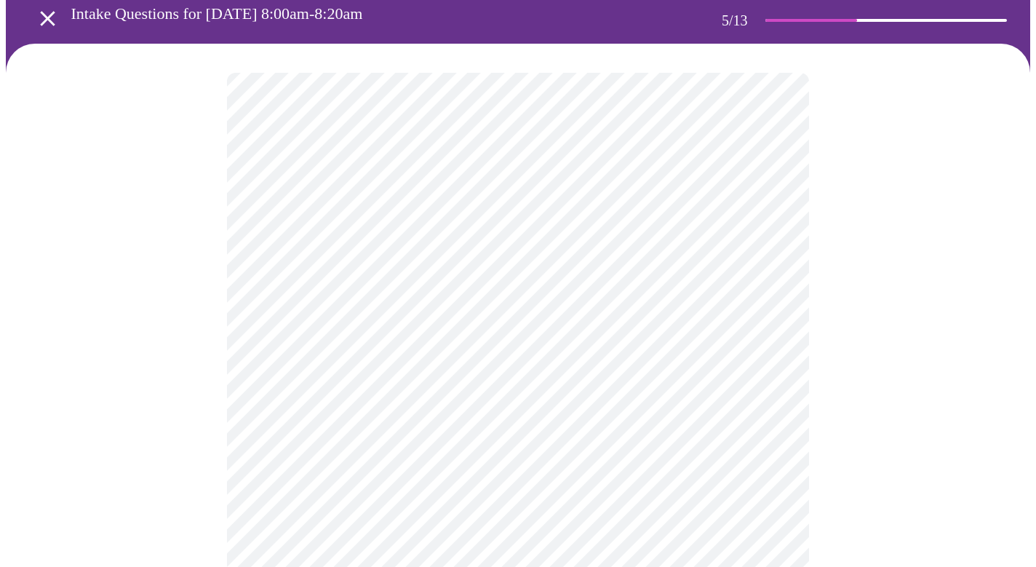
click at [864, 379] on div at bounding box center [518, 530] width 1024 height 973
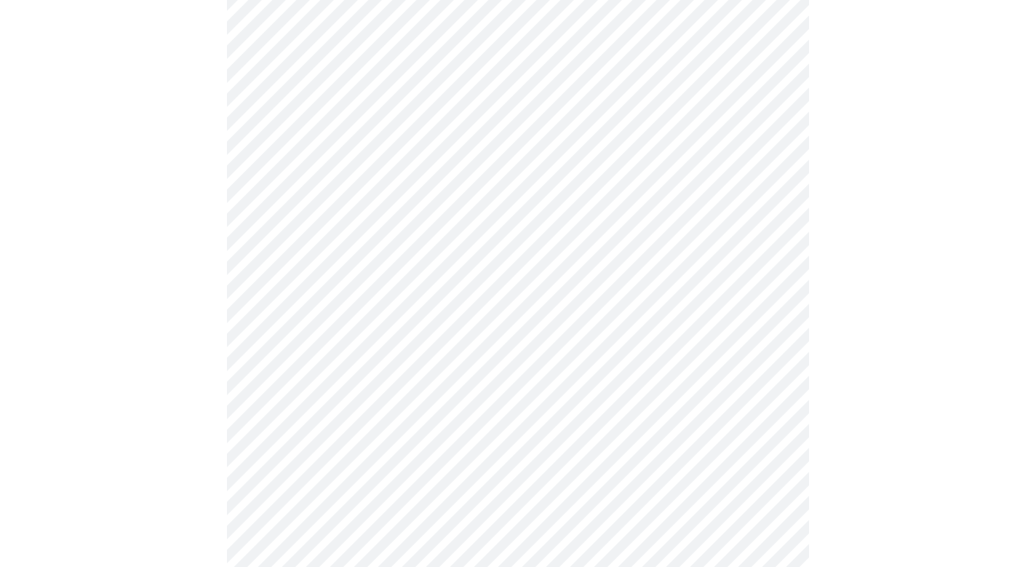
scroll to position [164, 0]
click at [849, 412] on div at bounding box center [518, 429] width 1024 height 973
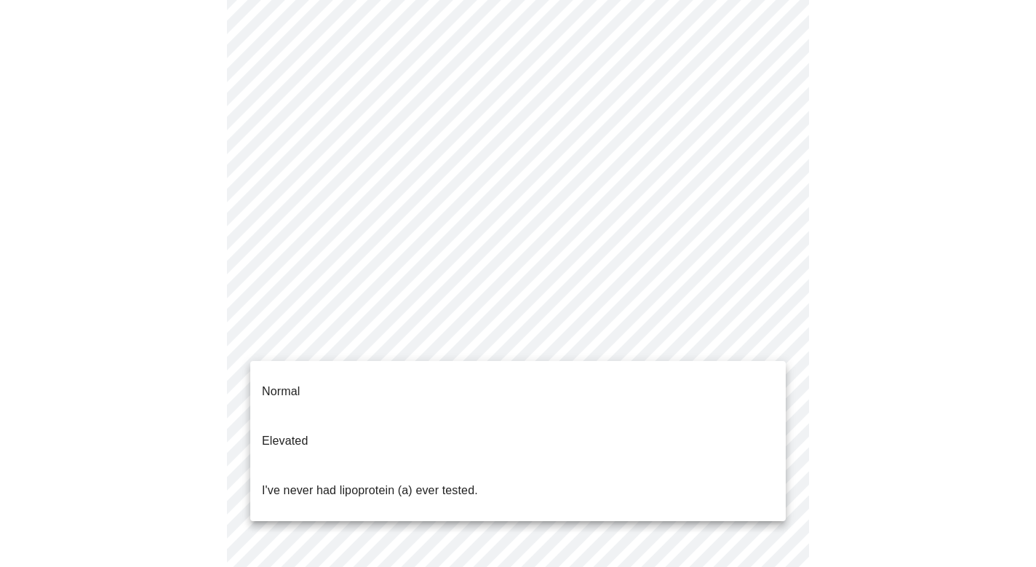
click at [724, 348] on body "MyMenopauseRx Appointments Messaging Labs Uploads Medications Community Refer a…" at bounding box center [518, 379] width 1024 height 1074
click at [702, 370] on li "Normal" at bounding box center [517, 391] width 535 height 49
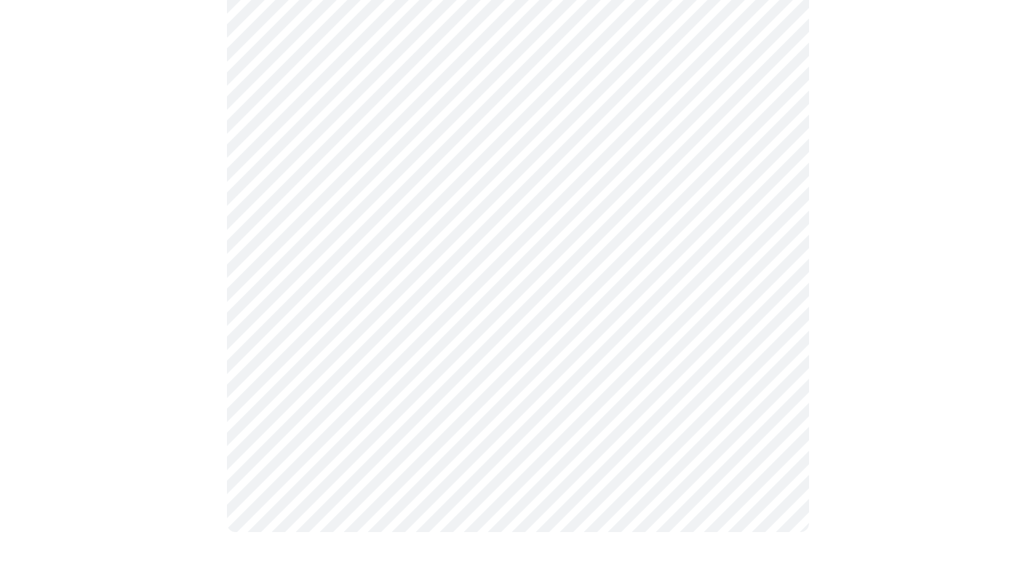
scroll to position [0, 0]
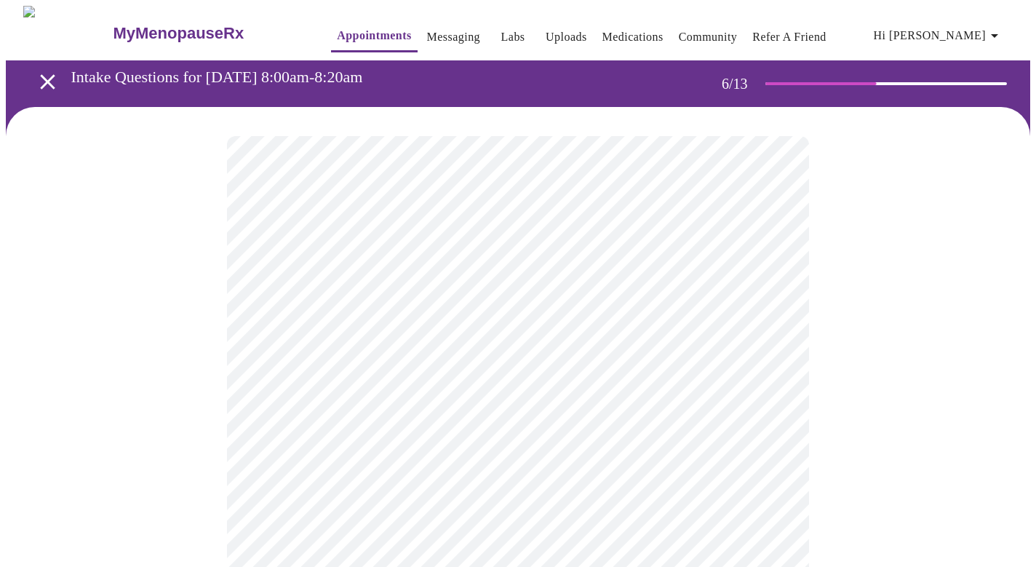
click at [547, 411] on body "MyMenopauseRx Appointments Messaging Labs Uploads Medications Community Refer a…" at bounding box center [518, 384] width 1024 height 756
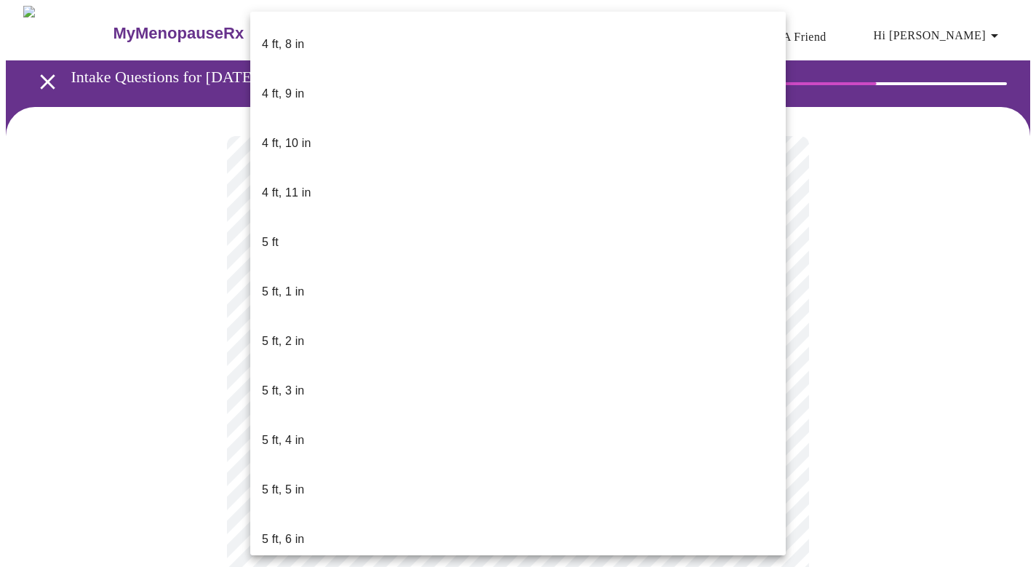
scroll to position [855, 0]
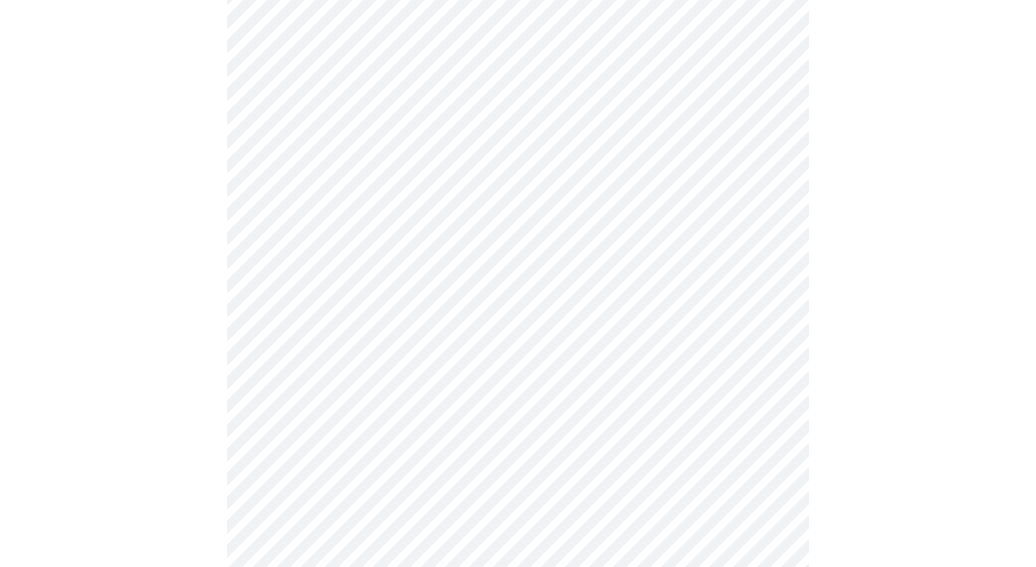
scroll to position [3582, 0]
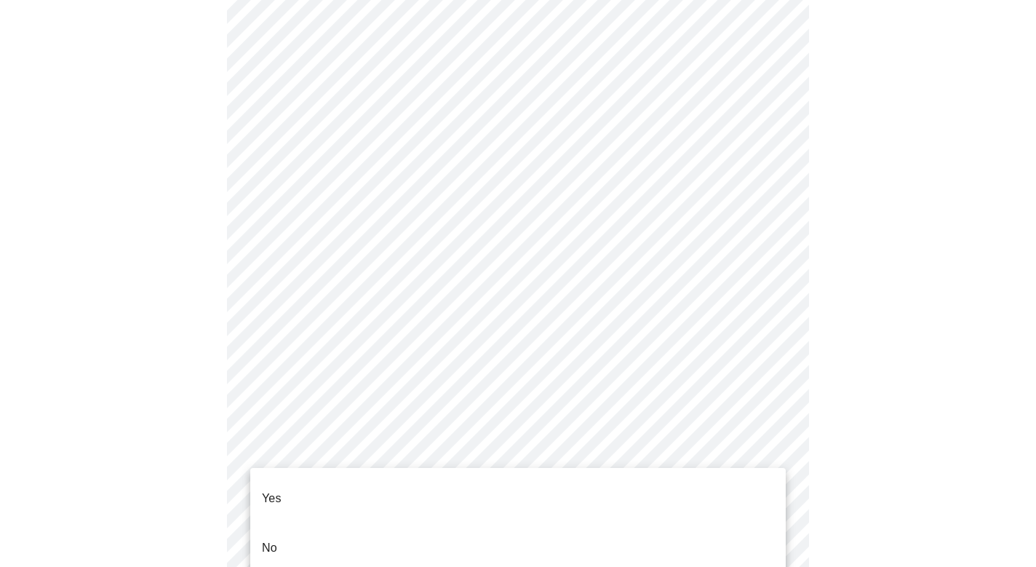
click at [471, 523] on li "No" at bounding box center [517, 547] width 535 height 49
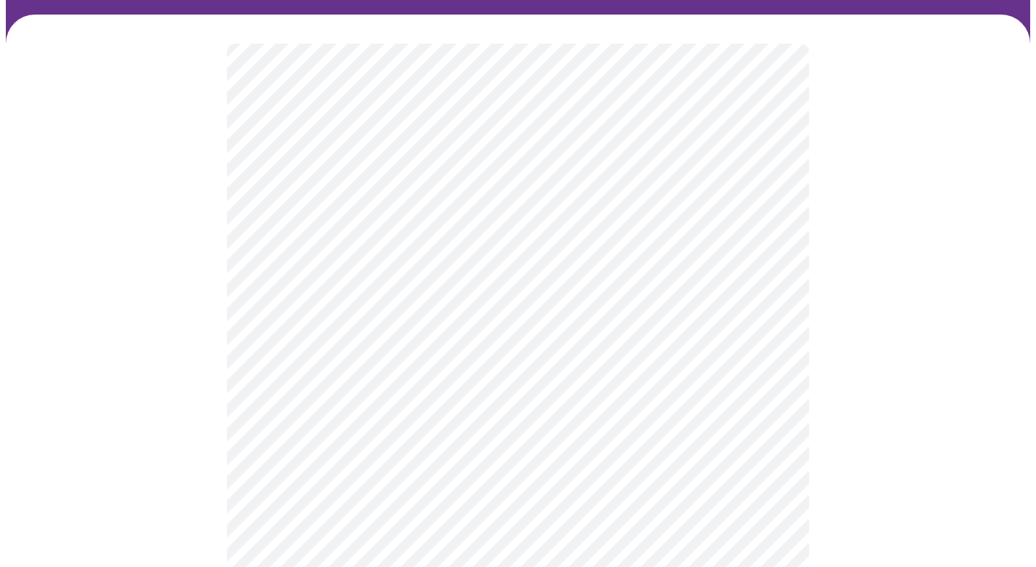
scroll to position [94, 0]
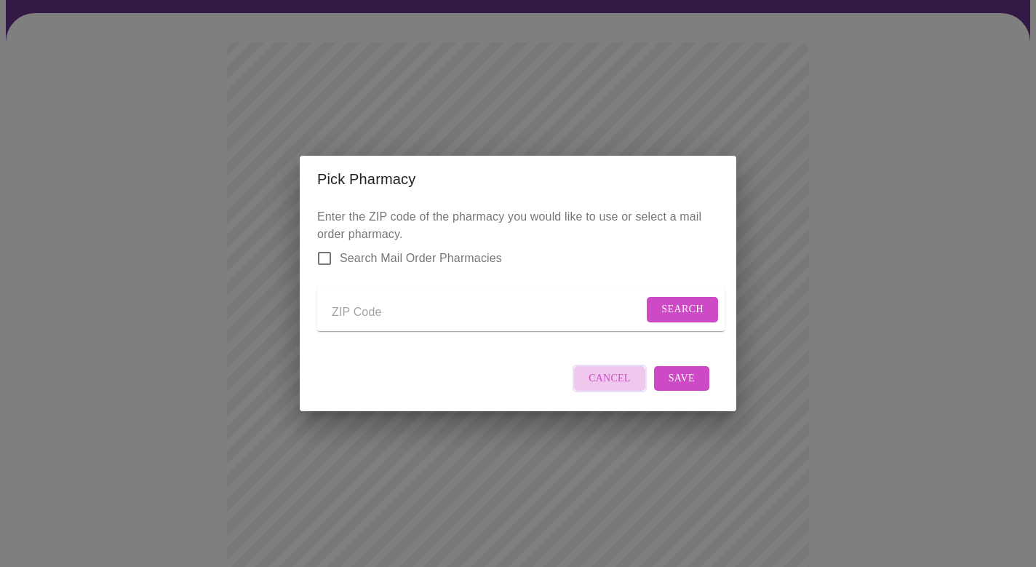
click at [610, 388] on span "Cancel" at bounding box center [609, 379] width 42 height 18
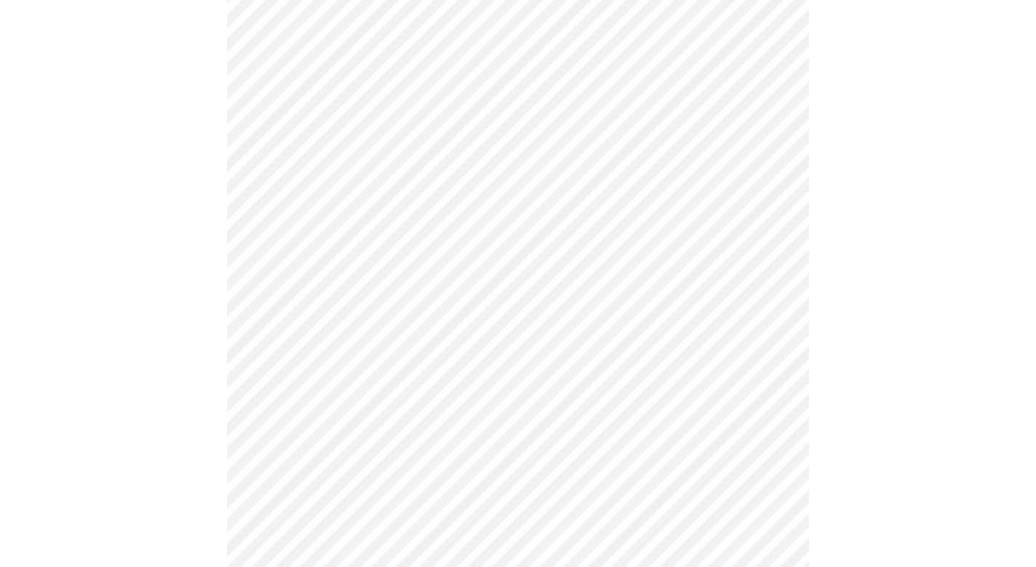
scroll to position [866, 0]
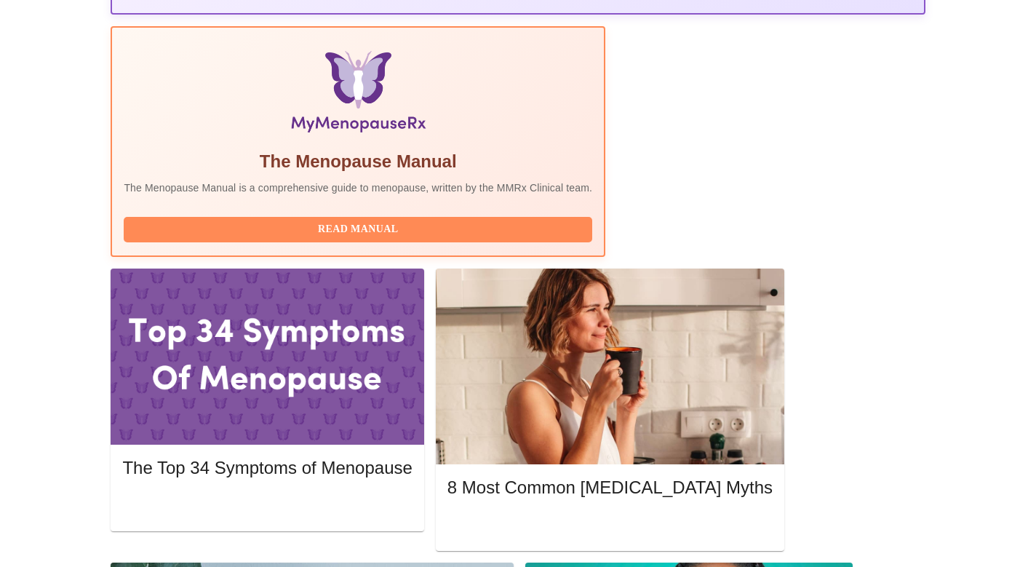
scroll to position [404, 0]
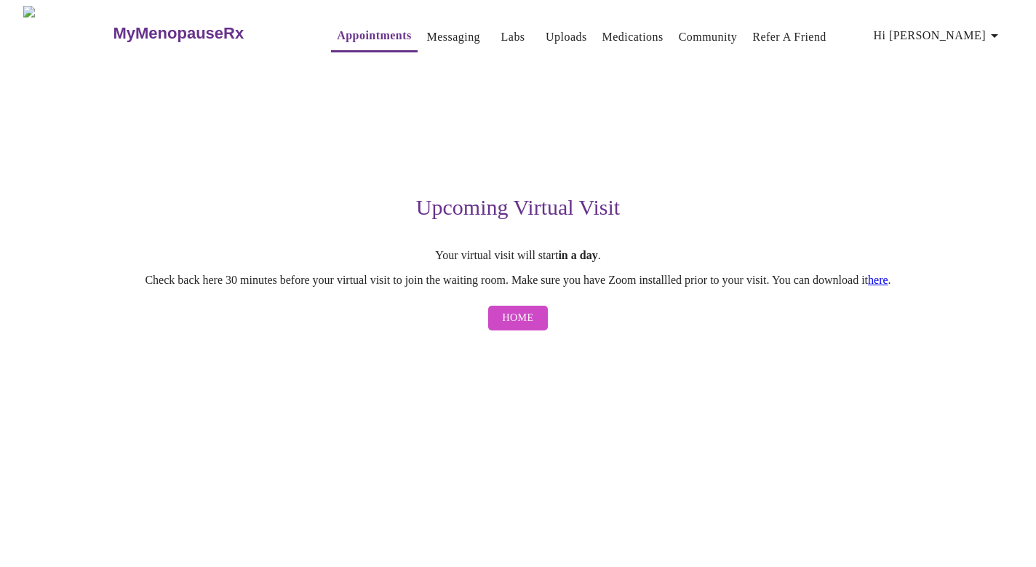
click at [135, 24] on h3 "MyMenopauseRx" at bounding box center [178, 33] width 131 height 19
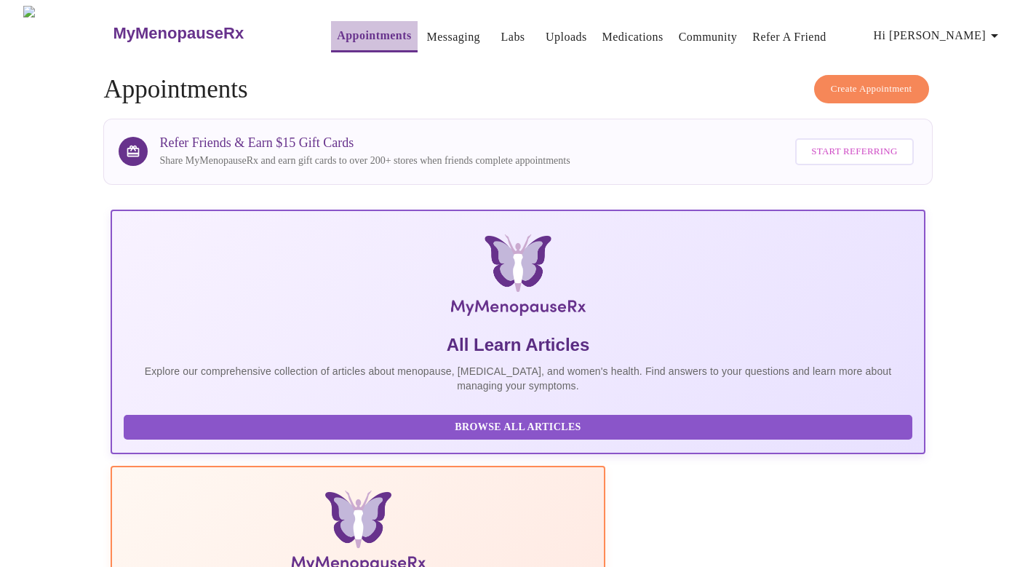
click at [337, 33] on link "Appointments" at bounding box center [374, 35] width 74 height 20
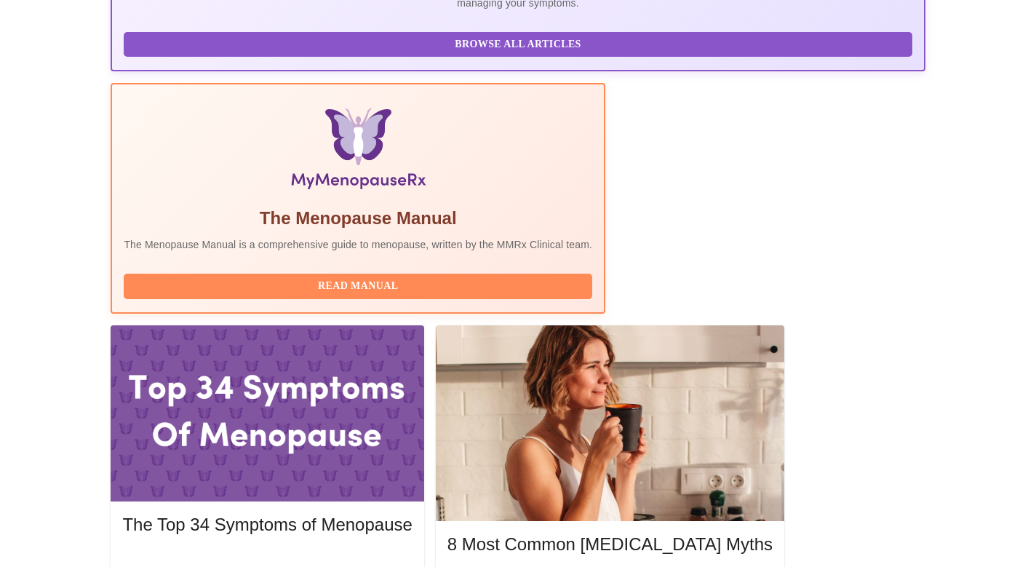
scroll to position [386, 0]
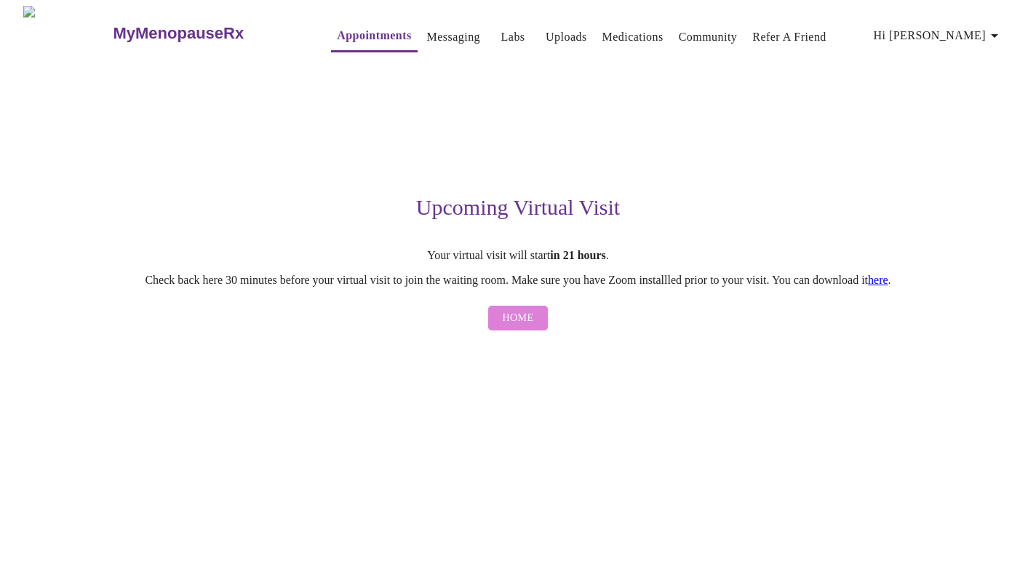
click at [514, 323] on span "Home" at bounding box center [518, 318] width 31 height 18
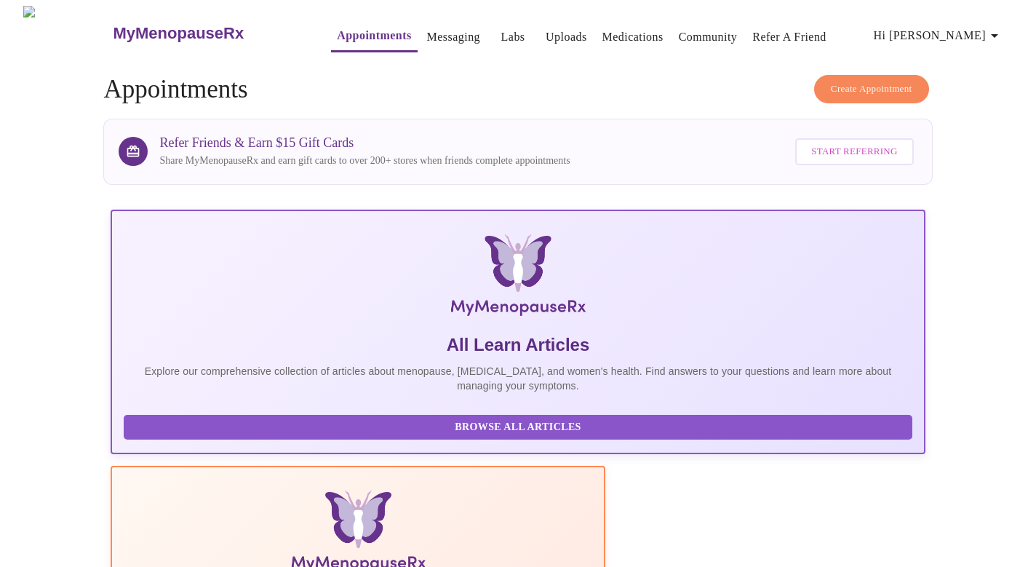
click at [985, 30] on span "Hi Monica" at bounding box center [938, 35] width 129 height 20
click at [963, 105] on li "Log out" at bounding box center [972, 109] width 67 height 26
